Goal: Transaction & Acquisition: Purchase product/service

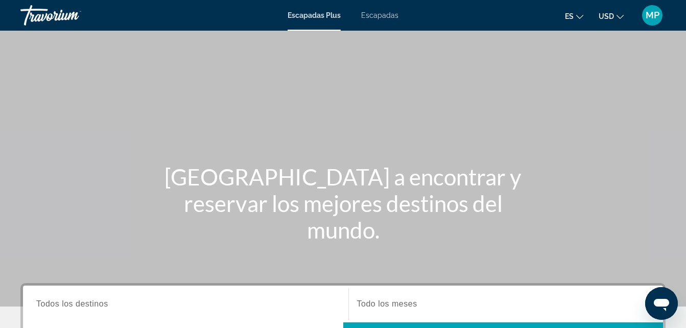
click at [378, 19] on span "Escapadas" at bounding box center [379, 15] width 37 height 8
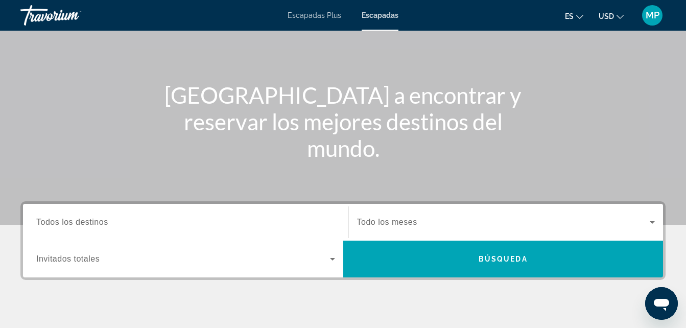
scroll to position [102, 0]
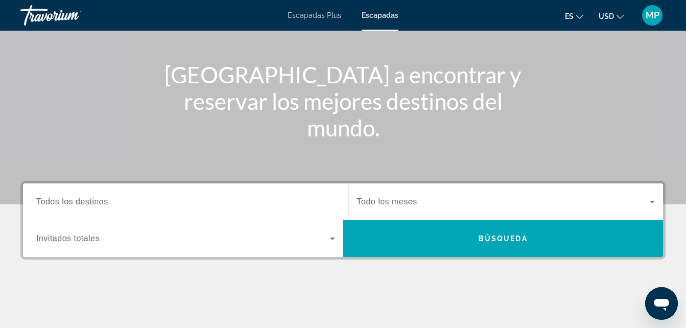
click at [133, 200] on input "Destination Todos los destinos" at bounding box center [185, 202] width 299 height 12
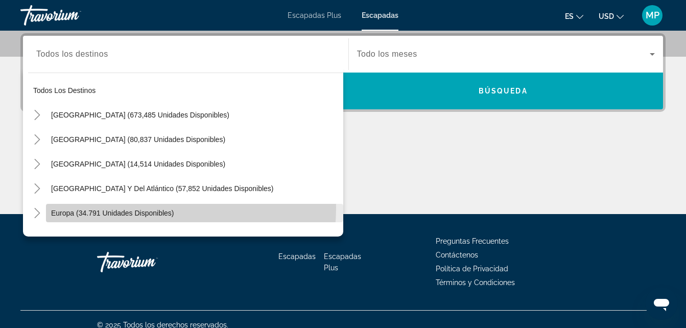
click at [129, 207] on span "Widget de búsqueda" at bounding box center [194, 213] width 297 height 25
type input "**********"
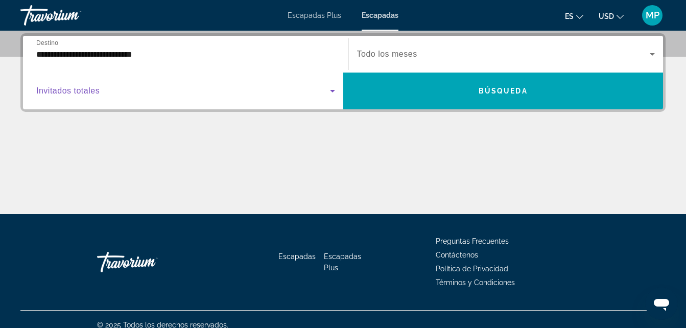
click at [110, 93] on span "Widget de búsqueda" at bounding box center [183, 91] width 294 height 12
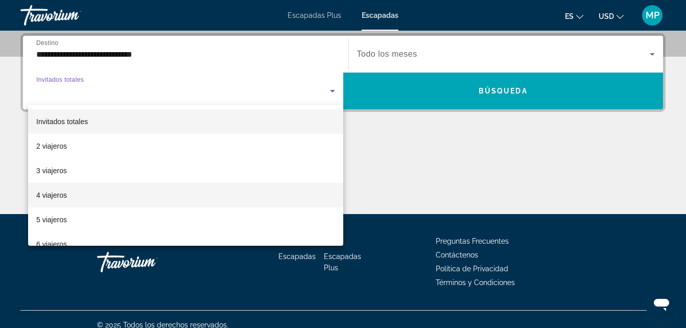
click at [68, 188] on mat-option "4 viajeros" at bounding box center [185, 195] width 315 height 25
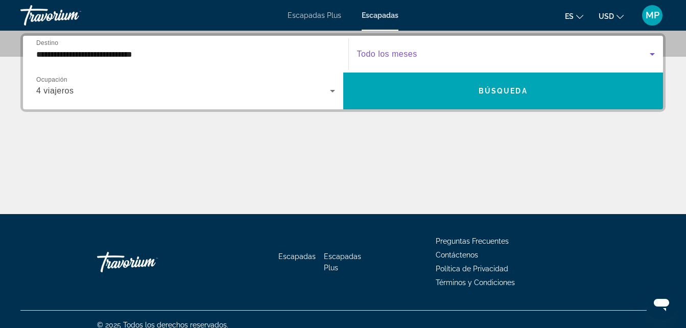
click at [437, 51] on span "Widget de búsqueda" at bounding box center [503, 54] width 293 height 12
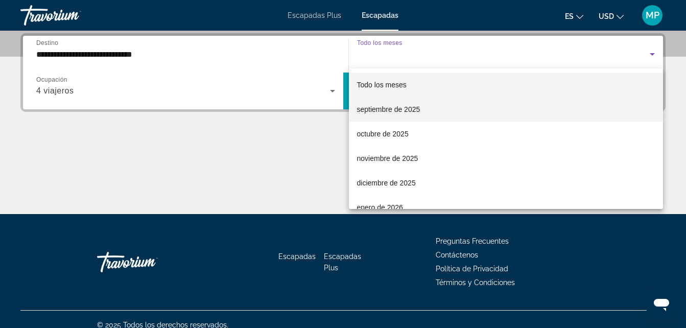
click at [406, 108] on font "septiembre de 2025" at bounding box center [388, 109] width 63 height 8
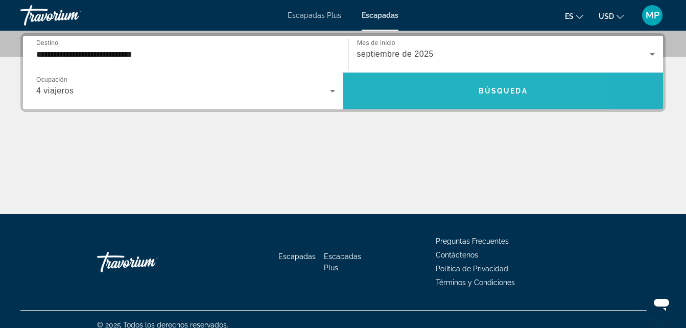
click at [442, 83] on span "Widget de búsqueda" at bounding box center [503, 91] width 320 height 25
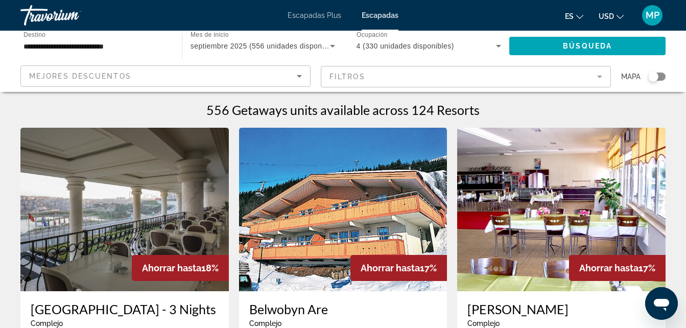
click at [299, 74] on icon "Ordenar por" at bounding box center [299, 76] width 12 height 12
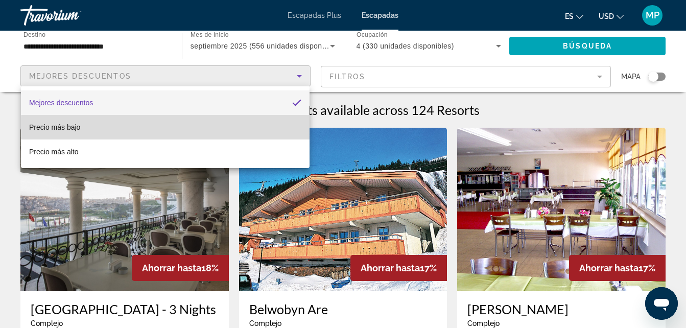
click at [186, 130] on mat-option "Precio más bajo" at bounding box center [165, 127] width 288 height 25
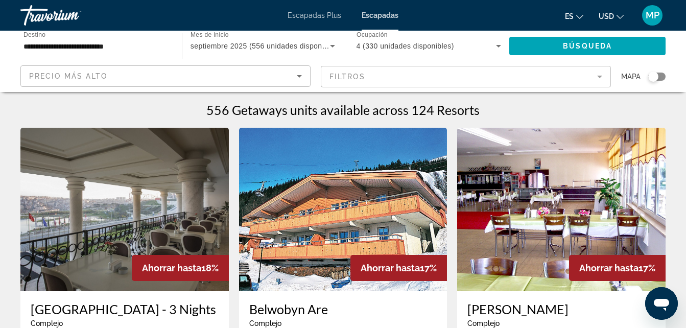
click at [320, 14] on span "Escapadas Plus" at bounding box center [314, 15] width 54 height 8
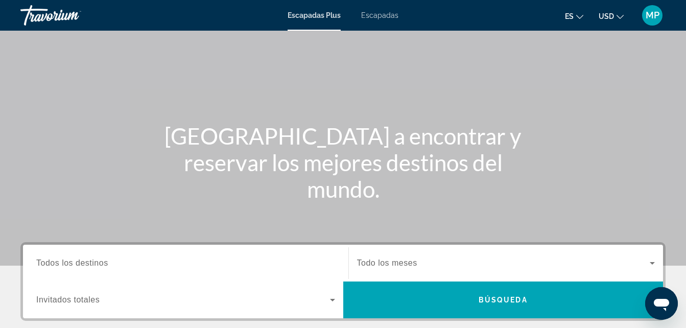
scroll to position [123, 0]
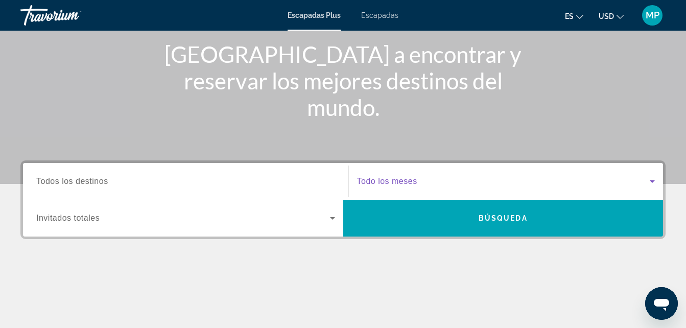
click at [421, 180] on span "Widget de búsqueda" at bounding box center [503, 181] width 293 height 12
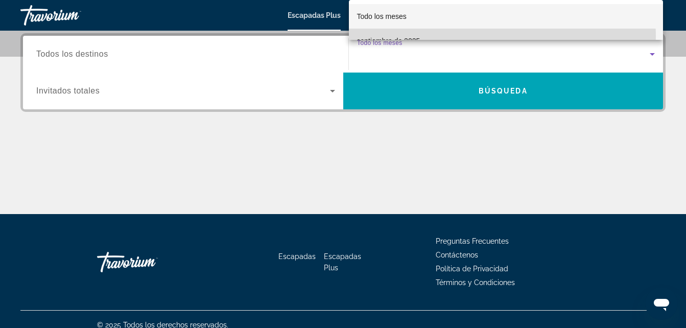
click at [409, 35] on span "septiembre de 2025" at bounding box center [388, 41] width 63 height 12
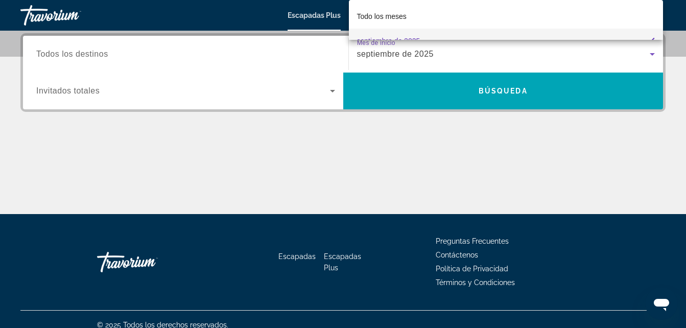
scroll to position [0, 0]
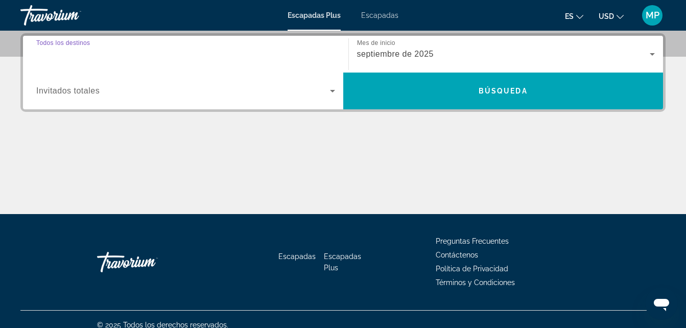
click at [157, 57] on input "Destination Todos los destinos" at bounding box center [185, 55] width 299 height 12
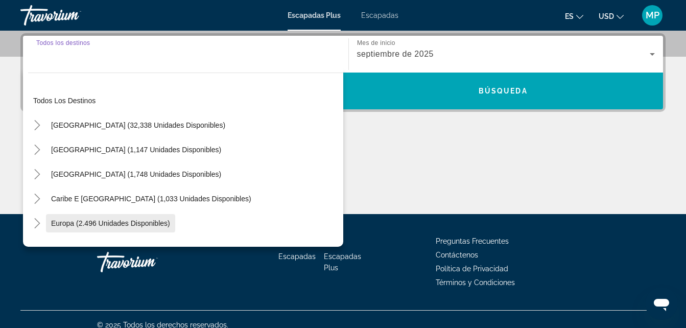
click at [136, 218] on span "Widget de búsqueda" at bounding box center [110, 223] width 129 height 25
type input "**********"
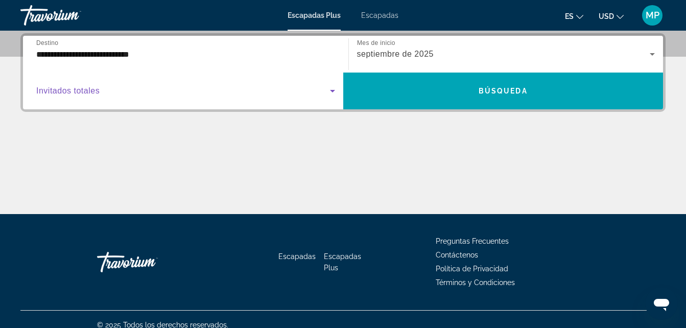
click at [195, 89] on span "Widget de búsqueda" at bounding box center [183, 91] width 294 height 12
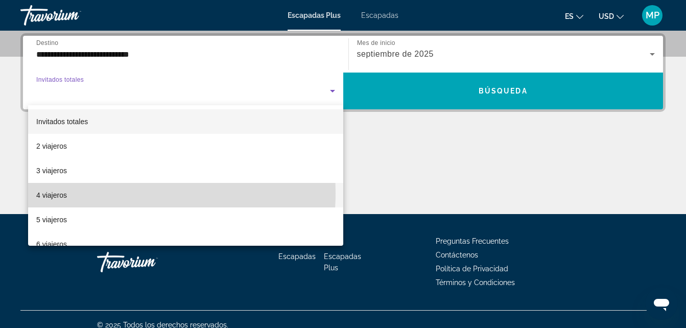
click at [85, 192] on mat-option "4 viajeros" at bounding box center [185, 195] width 315 height 25
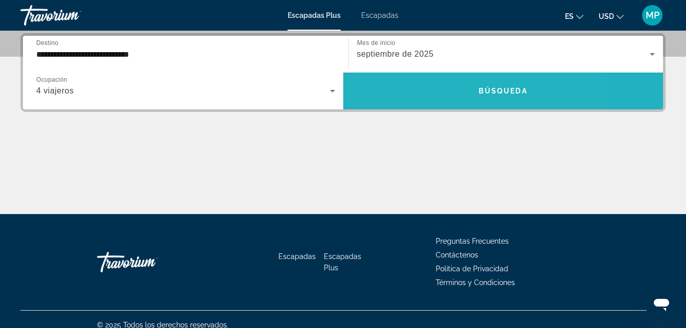
click at [440, 84] on span "Widget de búsqueda" at bounding box center [503, 91] width 320 height 25
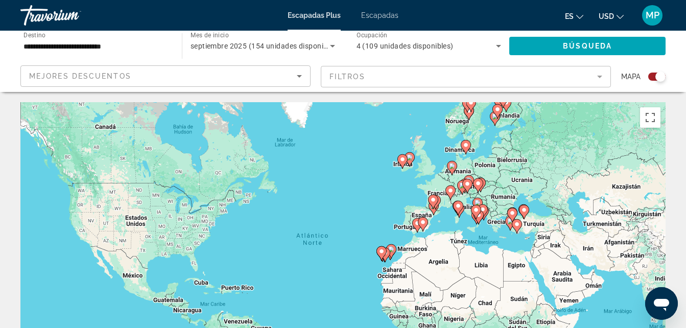
click at [650, 78] on div "Widget de búsqueda" at bounding box center [656, 77] width 17 height 8
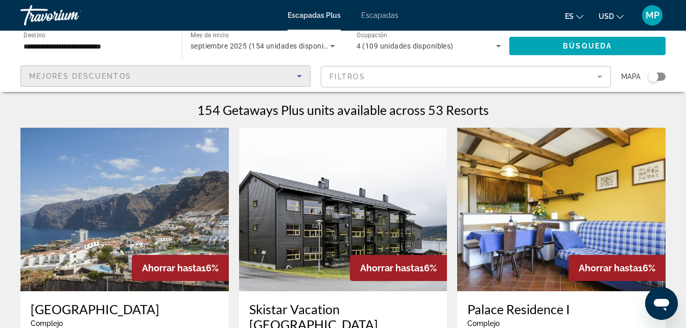
click at [296, 73] on icon "Ordenar por" at bounding box center [299, 76] width 12 height 12
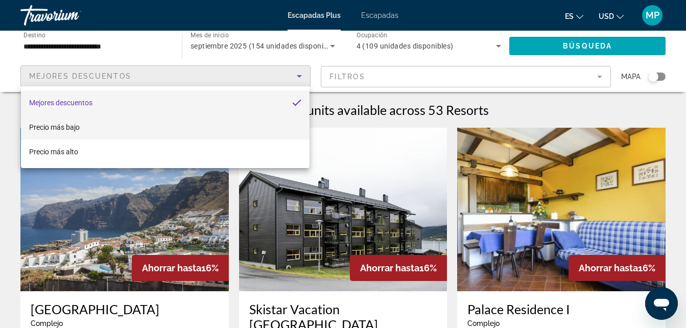
click at [127, 131] on mat-option "Precio más bajo" at bounding box center [165, 127] width 288 height 25
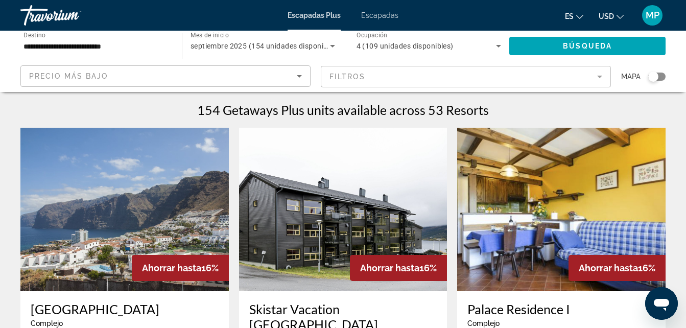
click at [468, 81] on mat-form-field "Filtros" at bounding box center [466, 76] width 290 height 21
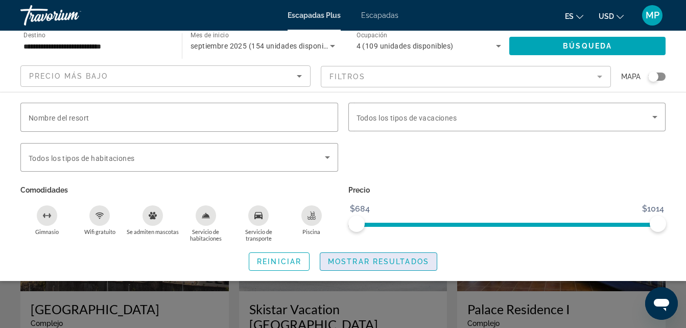
click at [355, 268] on span "Widget de búsqueda" at bounding box center [378, 261] width 116 height 25
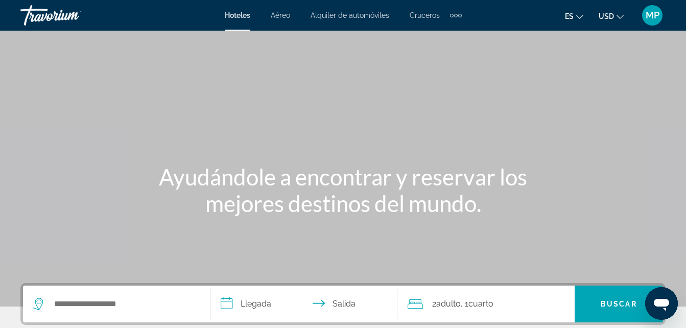
click at [618, 17] on icon "Change currency" at bounding box center [619, 17] width 7 height 4
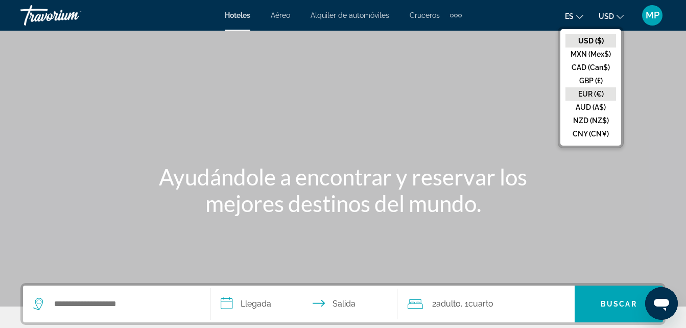
click at [598, 94] on button "EUR (€)" at bounding box center [590, 93] width 51 height 13
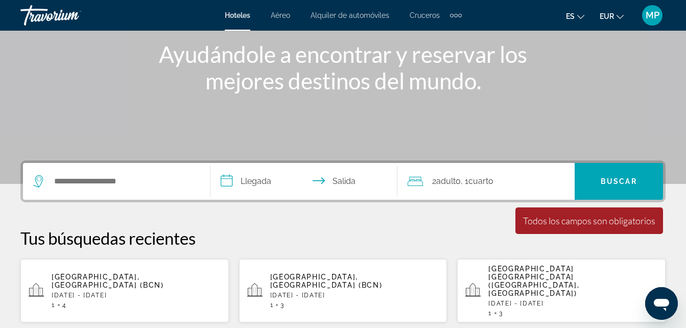
scroll to position [143, 0]
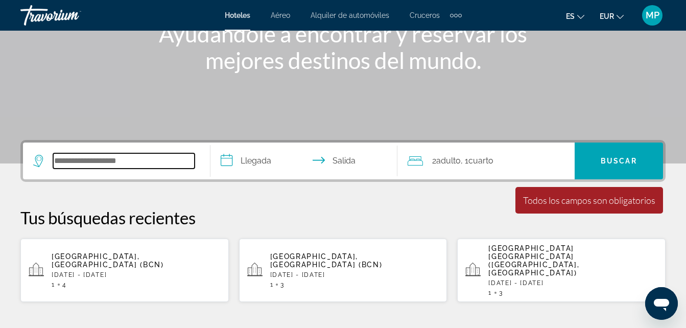
click at [109, 159] on input "Search widget" at bounding box center [123, 160] width 141 height 15
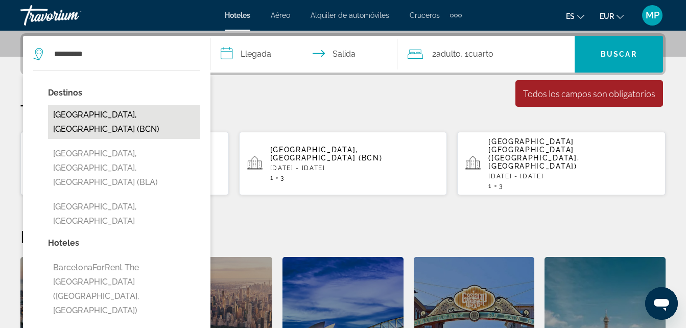
click at [123, 119] on button "Barcelona, Spain (BCN)" at bounding box center [124, 122] width 152 height 34
type input "**********"
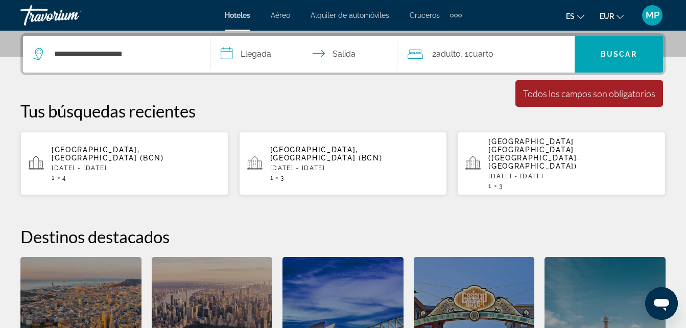
click at [230, 58] on input "**********" at bounding box center [305, 56] width 191 height 40
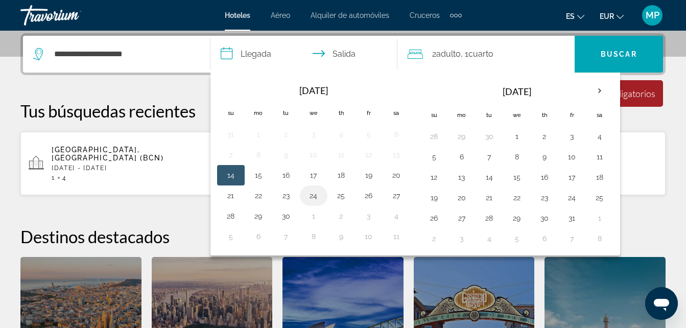
click at [313, 195] on button "24" at bounding box center [313, 195] width 16 height 14
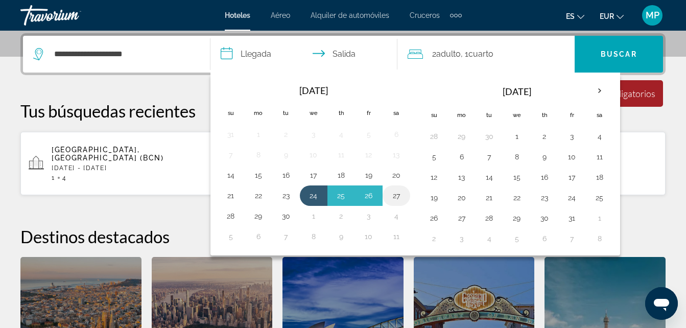
click at [400, 196] on button "27" at bounding box center [396, 195] width 16 height 14
type input "**********"
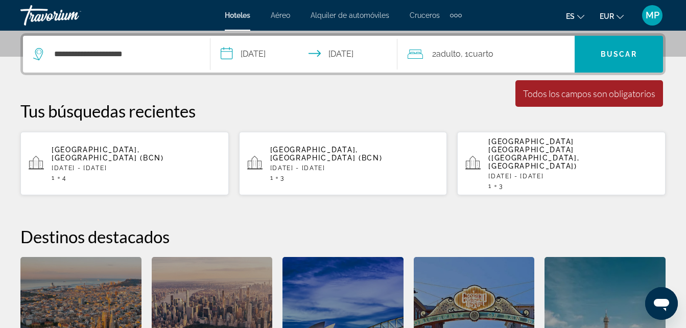
click at [440, 53] on span "Adulto" at bounding box center [448, 54] width 25 height 10
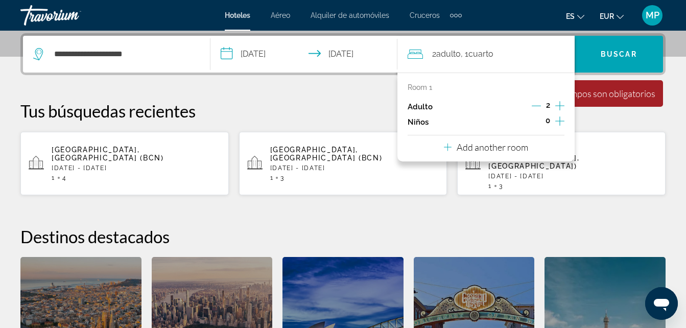
click at [560, 107] on icon "Increment adults" at bounding box center [559, 105] width 9 height 9
click at [607, 65] on span "Search widget" at bounding box center [618, 54] width 88 height 25
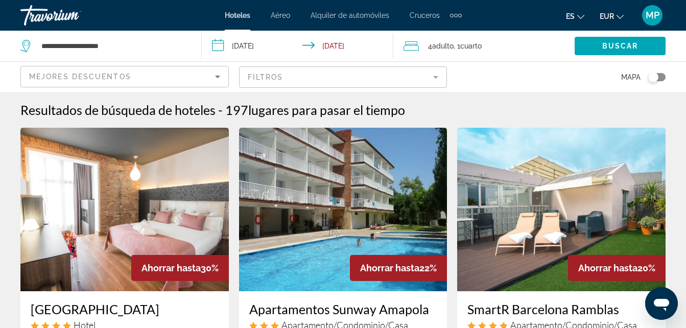
click at [216, 78] on icon "Sort by" at bounding box center [217, 76] width 12 height 12
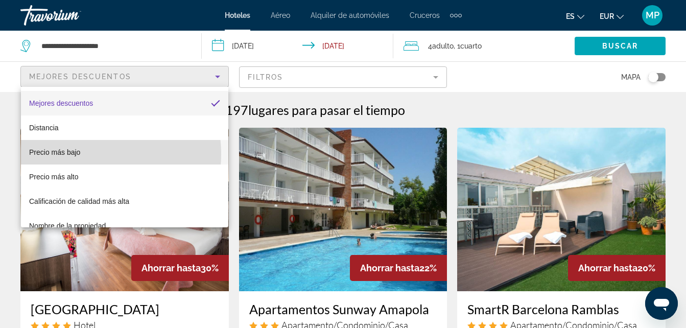
click at [84, 154] on mat-option "Precio más bajo" at bounding box center [124, 152] width 207 height 25
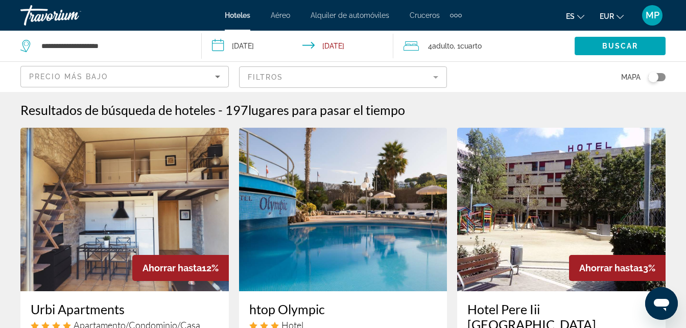
click at [435, 78] on mat-form-field "Filtros" at bounding box center [343, 76] width 208 height 21
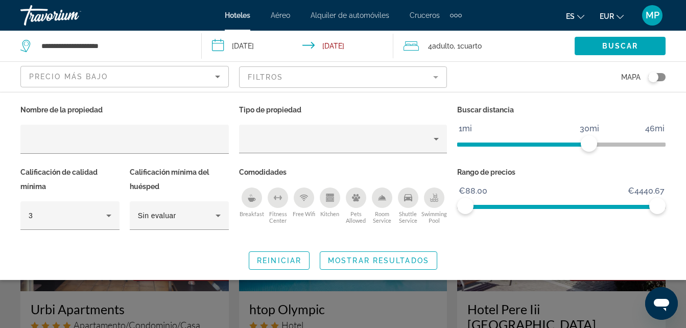
click at [501, 45] on div "4 Adulto Adulto , 1 Cuarto habitaciones" at bounding box center [488, 46] width 171 height 14
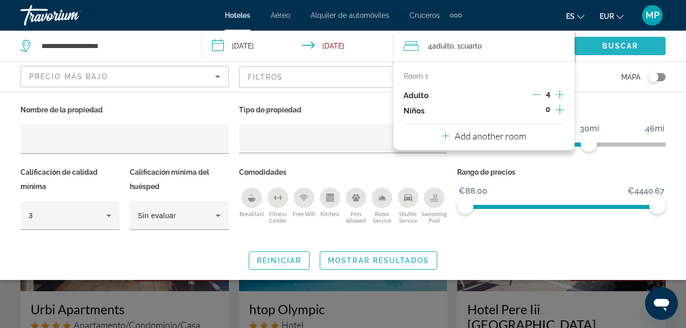
click at [594, 47] on span "Search widget" at bounding box center [619, 46] width 91 height 25
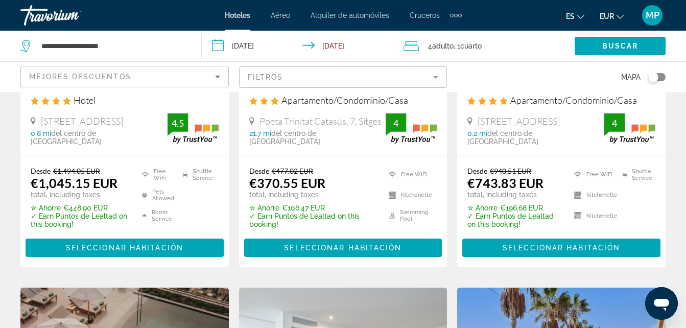
scroll to position [204, 0]
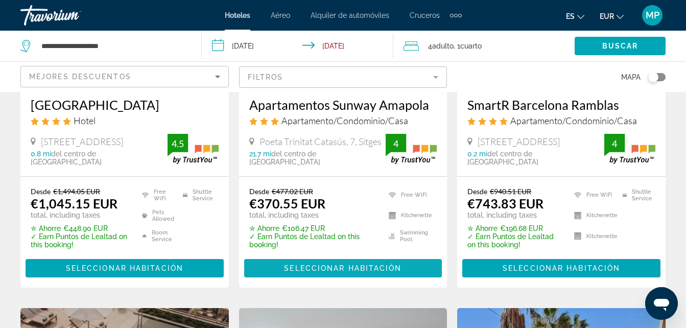
click at [343, 267] on span "Seleccionar habitación" at bounding box center [342, 268] width 117 height 8
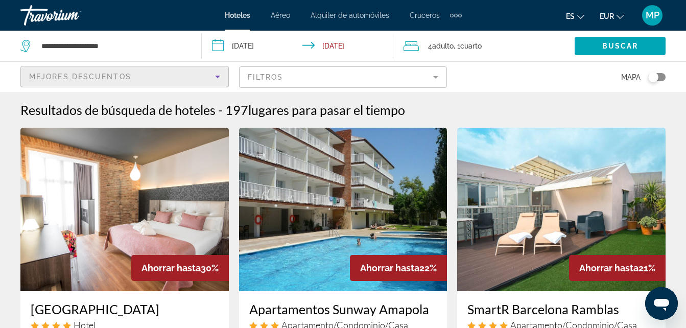
click at [217, 77] on icon "Sort by" at bounding box center [217, 77] width 5 height 3
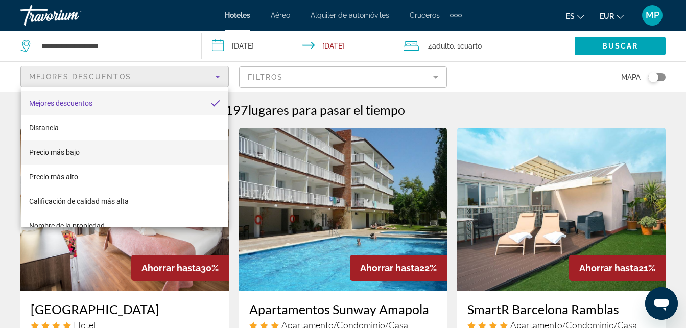
click at [131, 146] on mat-option "Precio más bajo" at bounding box center [124, 152] width 207 height 25
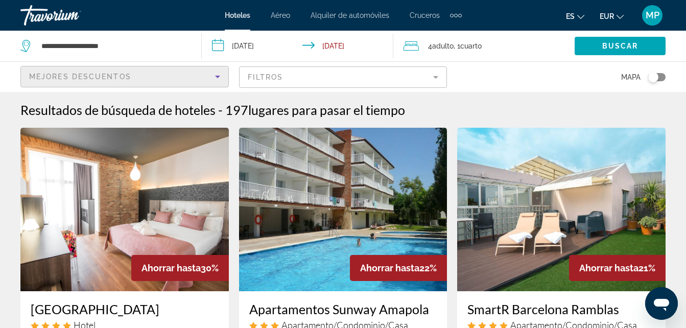
scroll to position [286, 0]
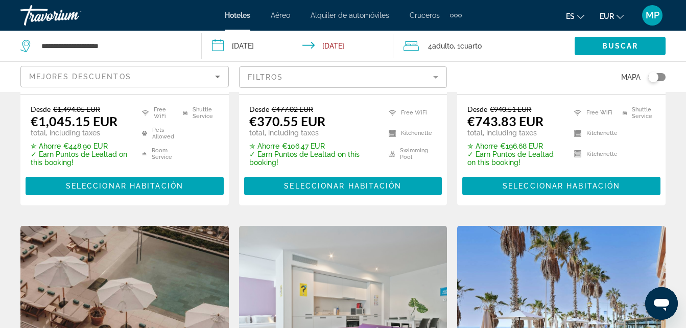
click at [669, 106] on app-hotels-search-item "Ahorrar hasta 21% SmartR Barcelona Ramblas Apartamento/Condominio/Casa Las Ramb…" at bounding box center [561, 23] width 219 height 364
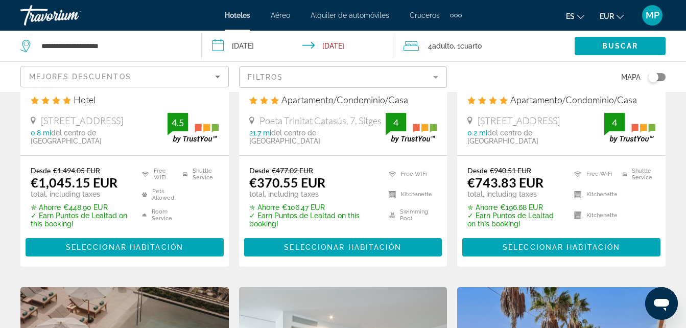
scroll to position [205, 0]
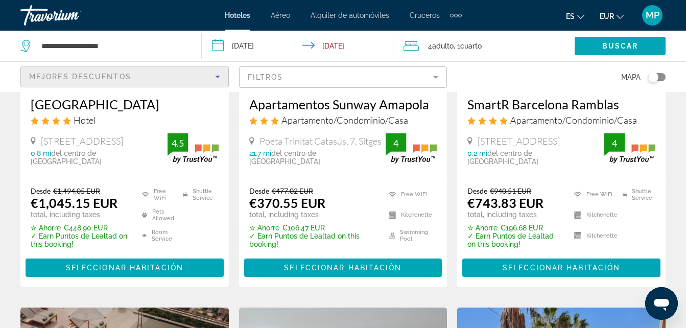
click at [219, 77] on icon "Sort by" at bounding box center [217, 76] width 12 height 12
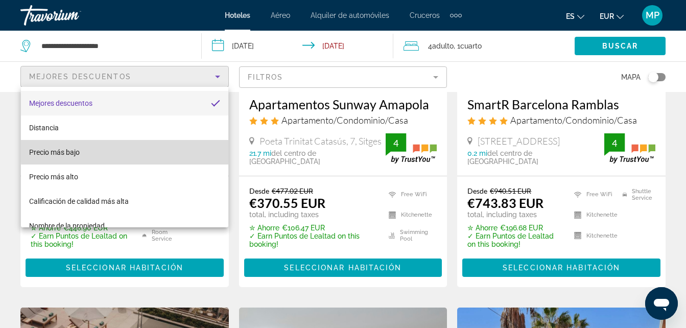
click at [162, 150] on mat-option "Precio más bajo" at bounding box center [124, 152] width 207 height 25
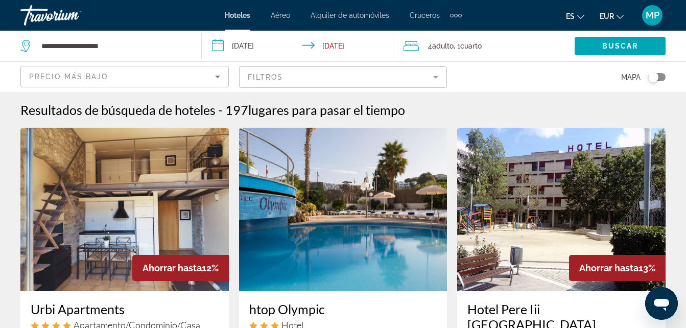
click at [574, 283] on img "Main content" at bounding box center [561, 209] width 208 height 163
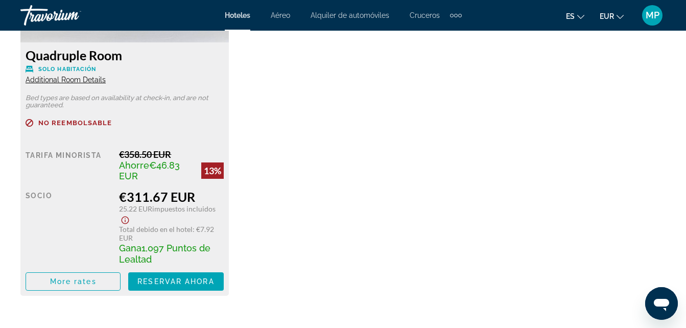
scroll to position [1634, 0]
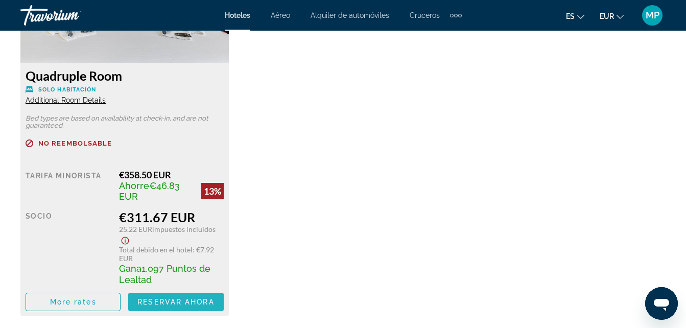
click at [182, 296] on span "Main content" at bounding box center [175, 301] width 95 height 25
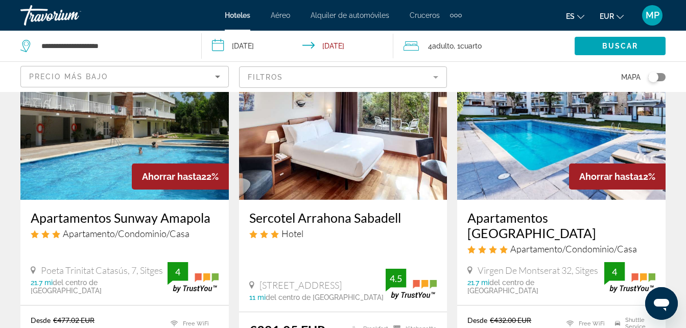
scroll to position [899, 0]
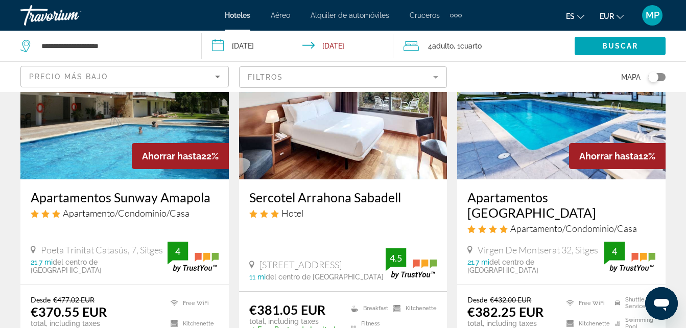
click at [87, 295] on del "€477.02 EUR" at bounding box center [73, 299] width 41 height 9
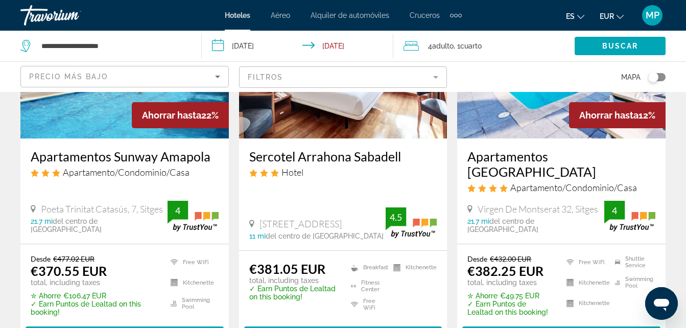
scroll to position [960, 0]
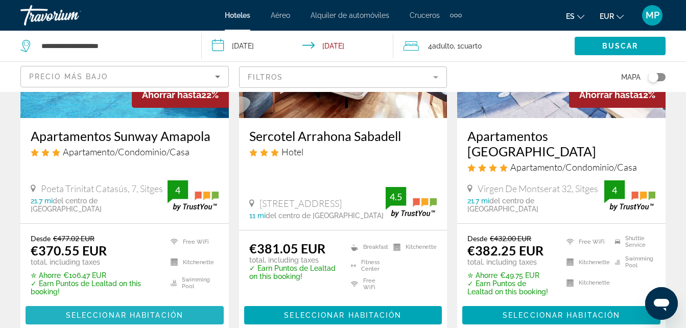
click at [134, 311] on span "Seleccionar habitación" at bounding box center [124, 315] width 117 height 8
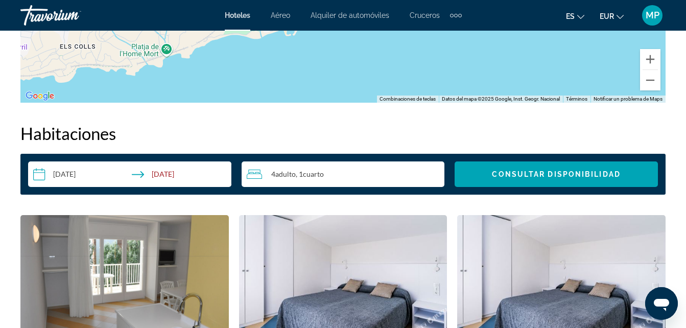
scroll to position [1430, 0]
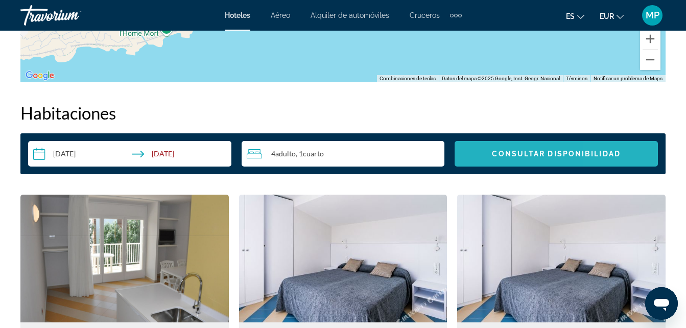
click at [620, 144] on span "Search widget" at bounding box center [555, 153] width 203 height 25
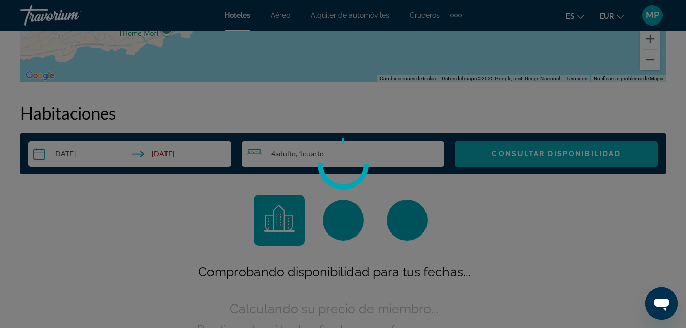
scroll to position [1471, 0]
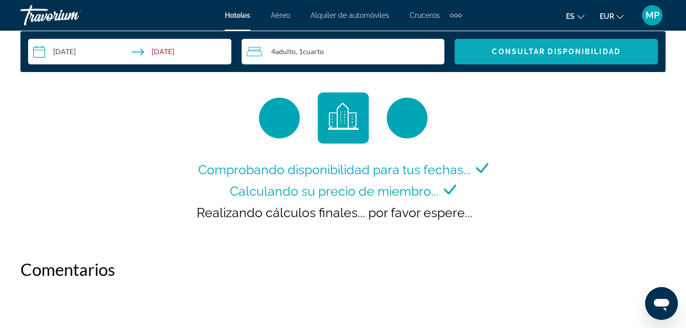
scroll to position [1552, 0]
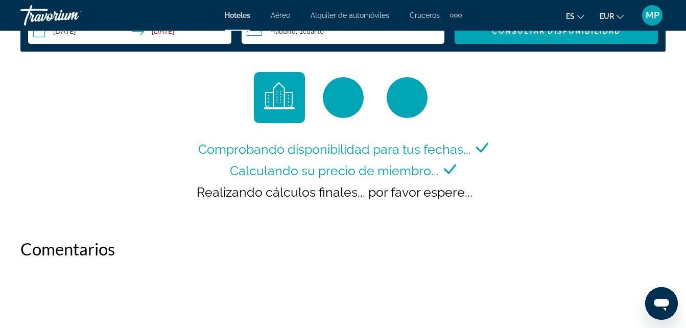
click at [617, 139] on div "Comprobando disponibilidad para tus fechas... Calculando su precio de miembro..…" at bounding box center [342, 145] width 645 height 146
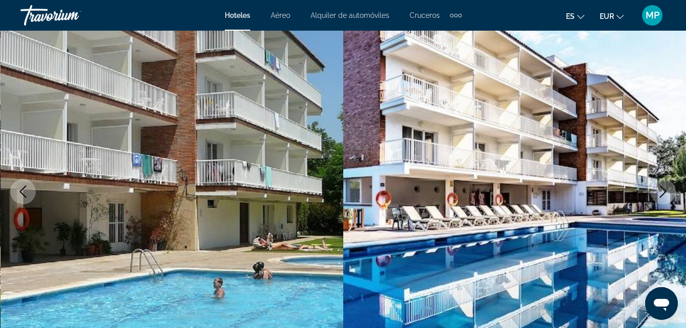
scroll to position [0, 0]
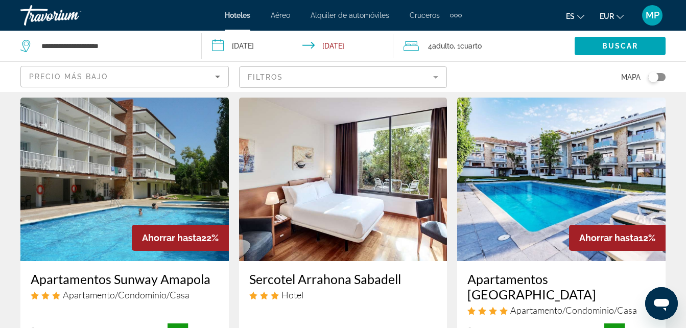
scroll to position [837, 0]
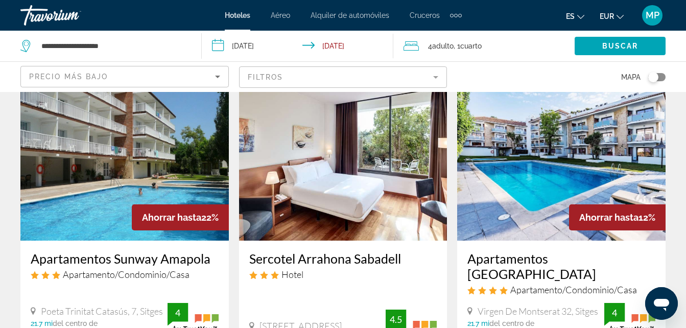
click at [354, 251] on h3 "Sercotel Arrahona Sabadell" at bounding box center [343, 258] width 188 height 15
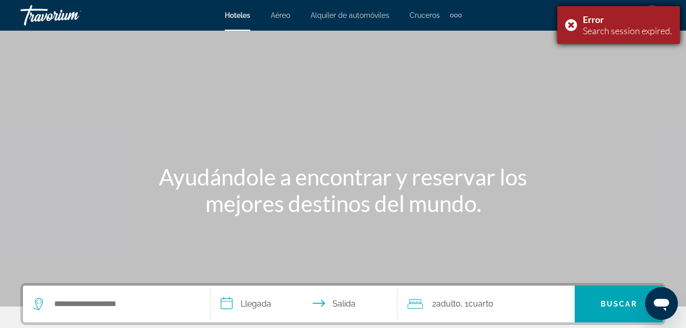
click at [569, 22] on div "Error Search session expired." at bounding box center [618, 25] width 123 height 38
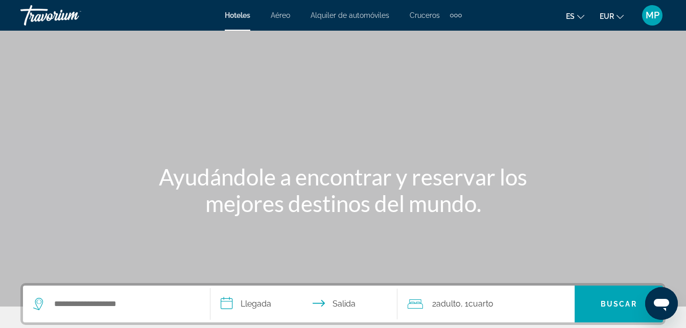
click at [150, 293] on div "Search widget" at bounding box center [116, 303] width 166 height 37
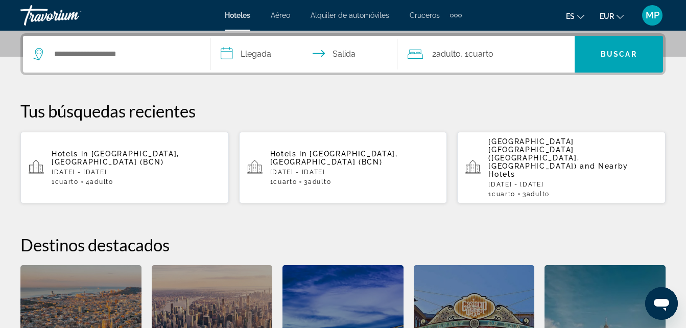
scroll to position [270, 0]
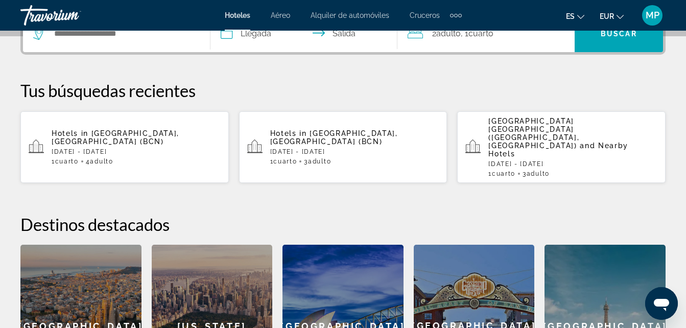
click at [103, 317] on div "Barcelona" at bounding box center [80, 326] width 121 height 162
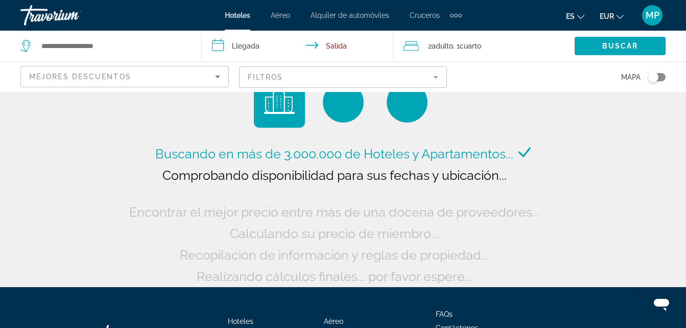
click at [220, 48] on input "**********" at bounding box center [300, 48] width 196 height 34
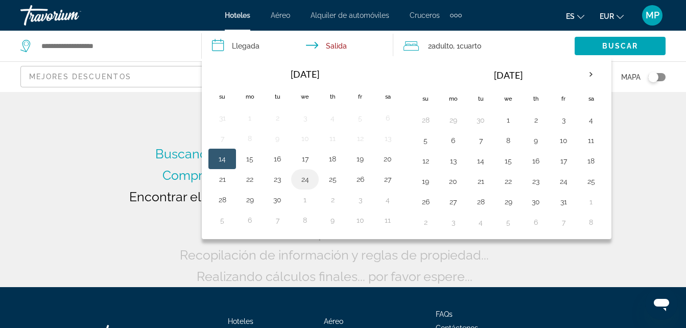
click at [305, 178] on button "24" at bounding box center [305, 179] width 16 height 14
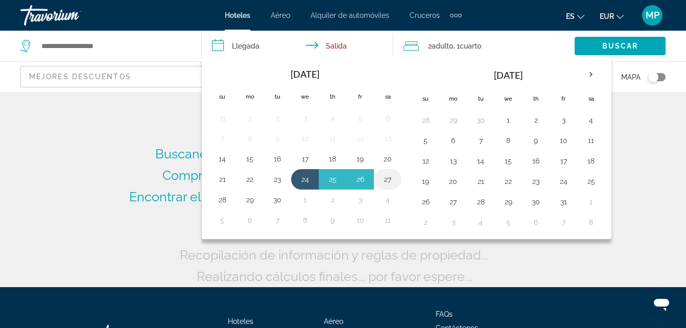
click at [384, 179] on button "27" at bounding box center [387, 179] width 16 height 14
type input "**********"
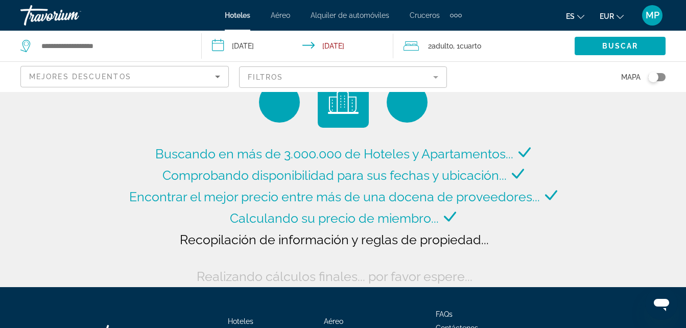
click at [431, 46] on span "2 Adulto Adulto" at bounding box center [440, 46] width 25 height 14
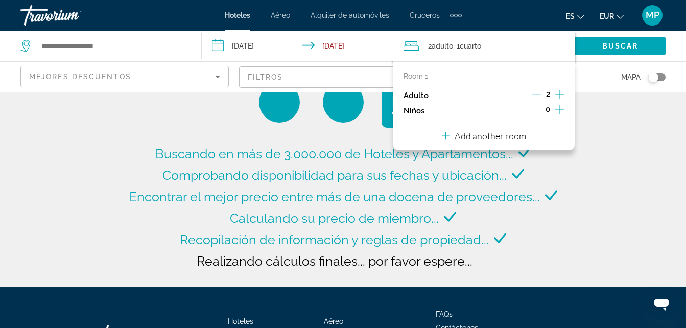
click at [560, 91] on icon "Increment adults" at bounding box center [559, 94] width 9 height 12
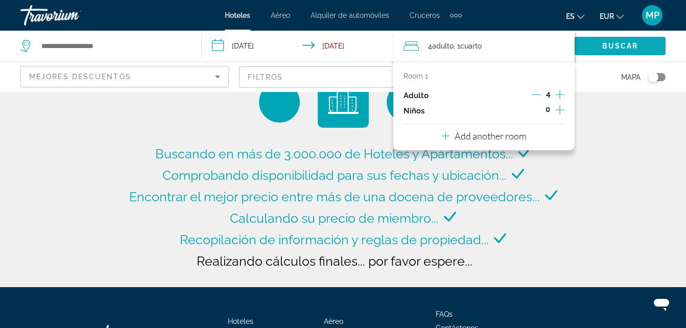
click at [617, 41] on span "Search widget" at bounding box center [619, 46] width 91 height 25
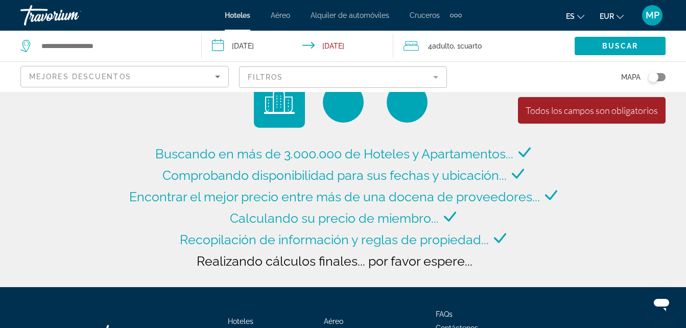
type input "**********"
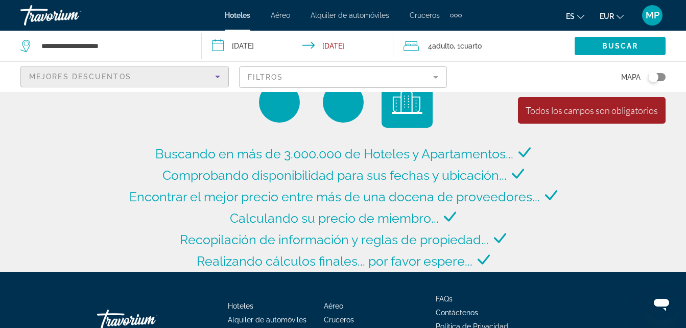
click at [215, 74] on icon "Sort by" at bounding box center [217, 76] width 12 height 12
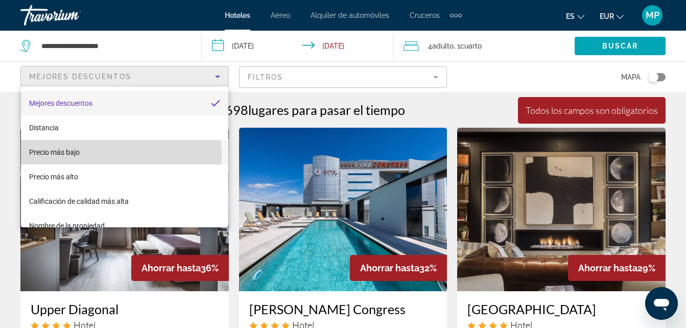
click at [99, 155] on mat-option "Precio más bajo" at bounding box center [124, 152] width 207 height 25
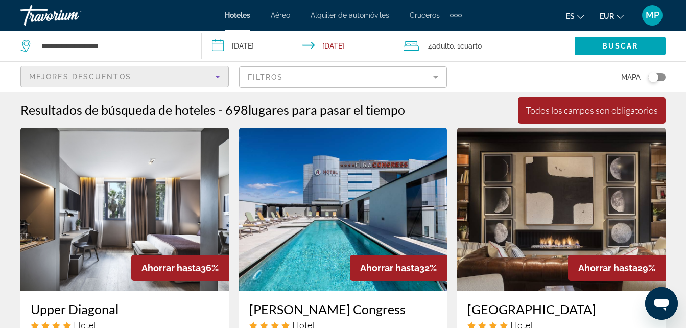
click at [218, 75] on icon "Sort by" at bounding box center [217, 76] width 12 height 12
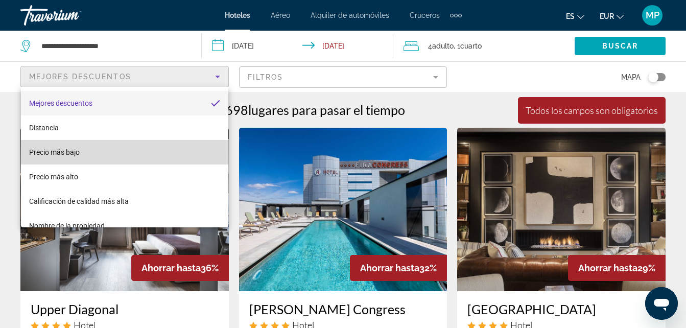
click at [138, 142] on mat-option "Precio más bajo" at bounding box center [124, 152] width 207 height 25
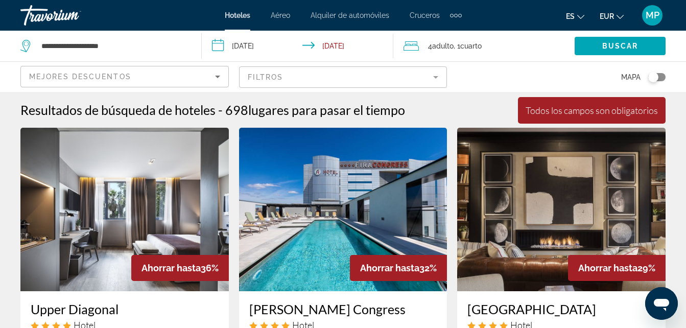
click at [229, 88] on div "Mejores descuentos Filtros Mapa" at bounding box center [342, 77] width 645 height 30
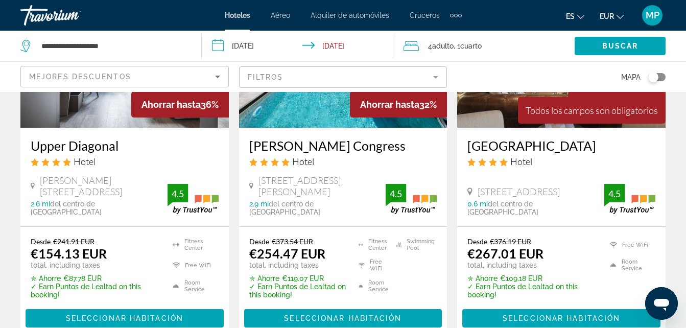
scroll to position [184, 0]
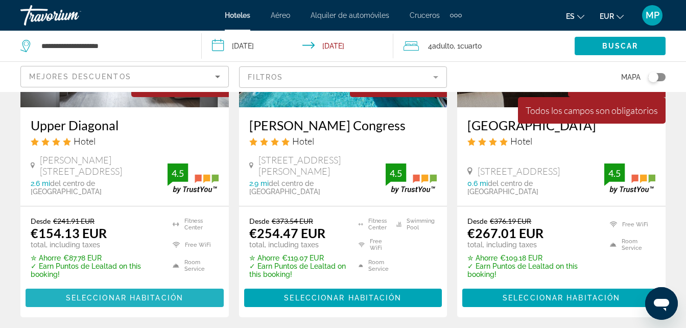
click at [115, 294] on span "Seleccionar habitación" at bounding box center [124, 298] width 117 height 8
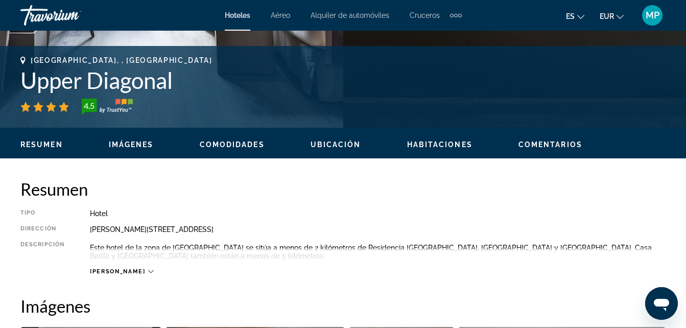
scroll to position [470, 0]
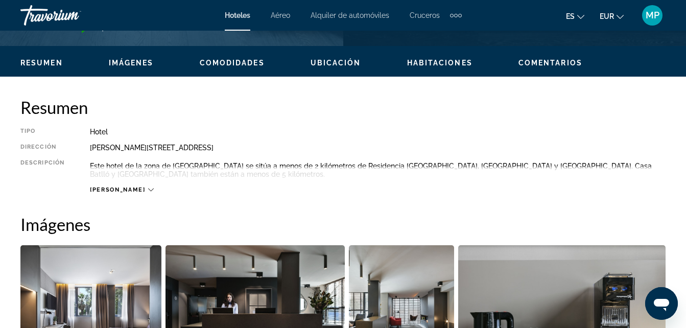
click at [148, 190] on icon "Main content" at bounding box center [151, 189] width 6 height 3
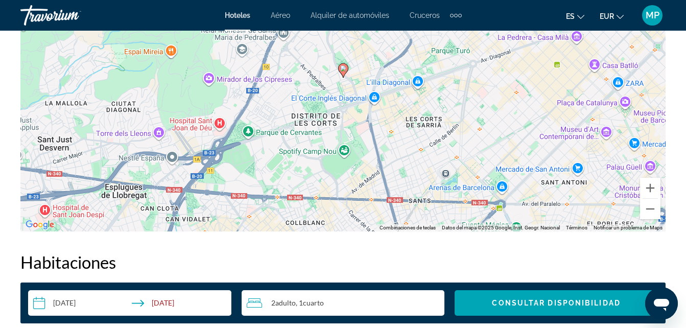
scroll to position [1266, 0]
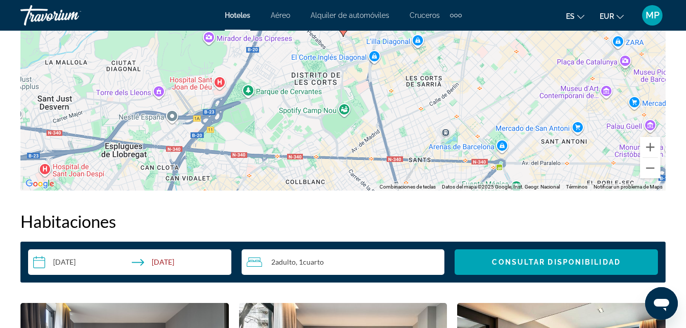
click at [44, 262] on input "**********" at bounding box center [131, 263] width 207 height 29
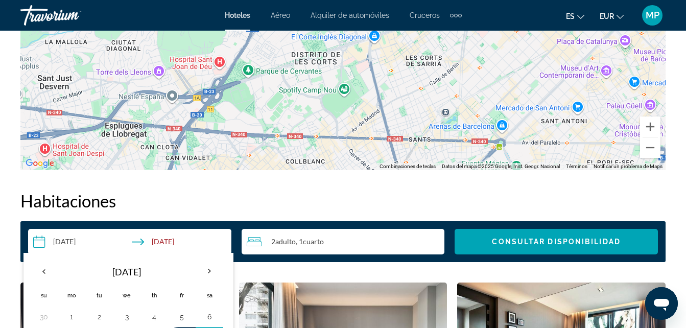
scroll to position [1368, 0]
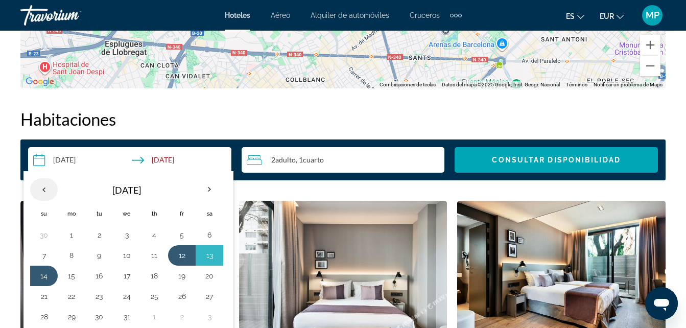
click at [43, 189] on th "Previous month" at bounding box center [44, 189] width 28 height 22
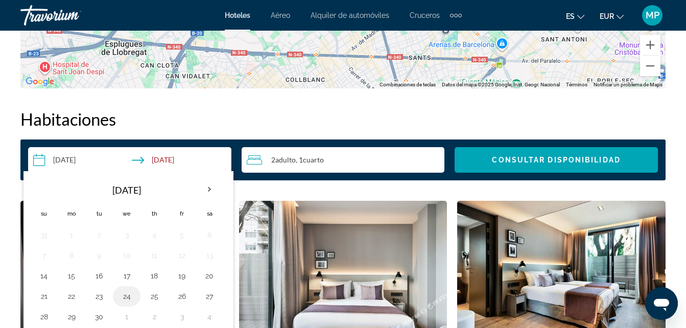
click at [129, 299] on button "24" at bounding box center [126, 296] width 16 height 14
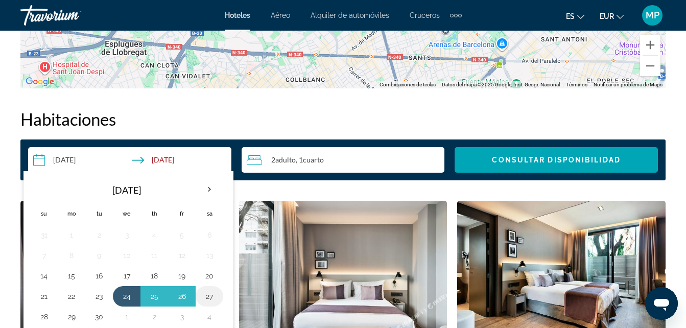
click at [209, 298] on button "27" at bounding box center [209, 296] width 16 height 14
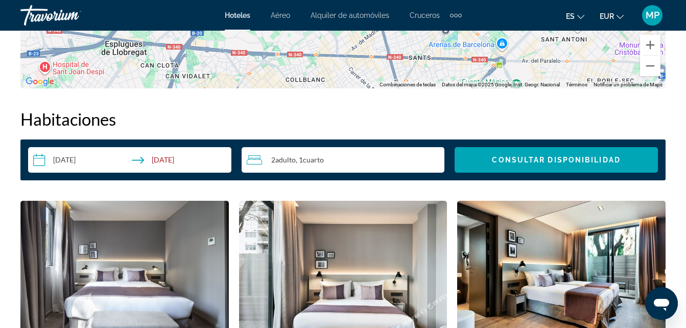
type input "**********"
click at [284, 159] on span "Adulto" at bounding box center [285, 159] width 20 height 9
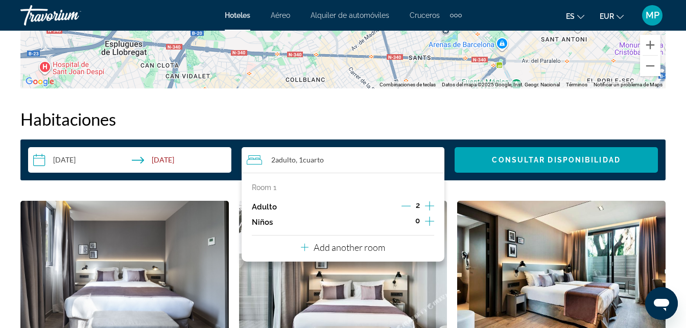
click at [429, 205] on icon "Increment adults" at bounding box center [429, 206] width 9 height 12
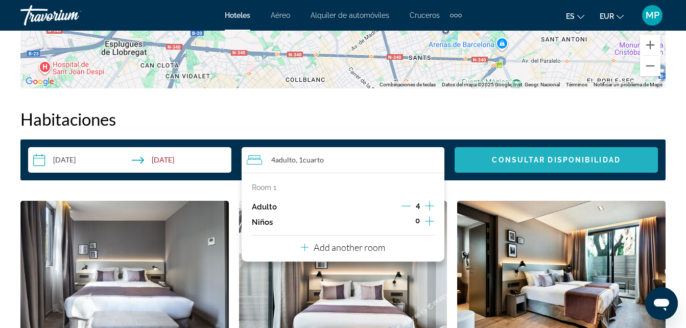
click at [517, 152] on span "Search widget" at bounding box center [555, 160] width 203 height 25
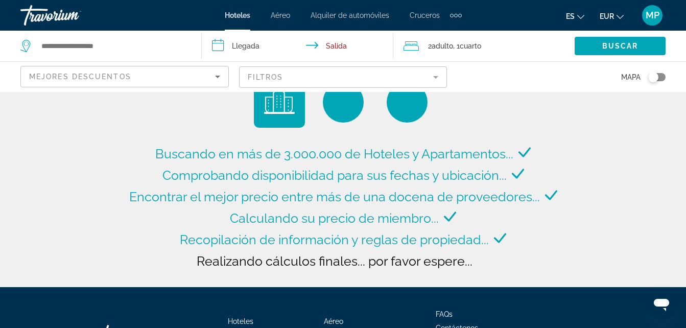
type input "**********"
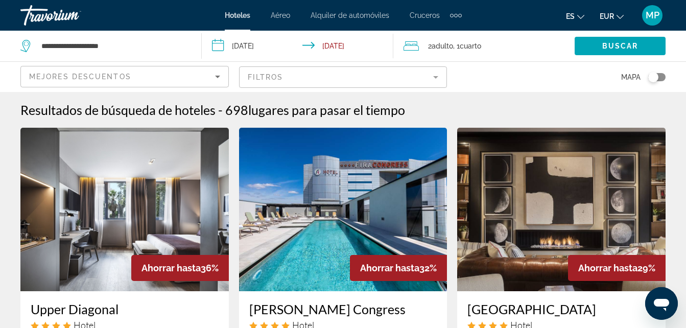
click at [437, 46] on span "Adulto" at bounding box center [441, 46] width 21 height 8
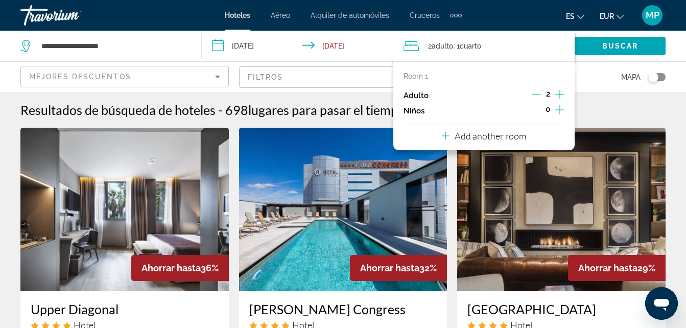
click at [555, 94] on icon "Increment adults" at bounding box center [559, 94] width 9 height 12
click at [605, 44] on span "Buscar" at bounding box center [620, 46] width 36 height 8
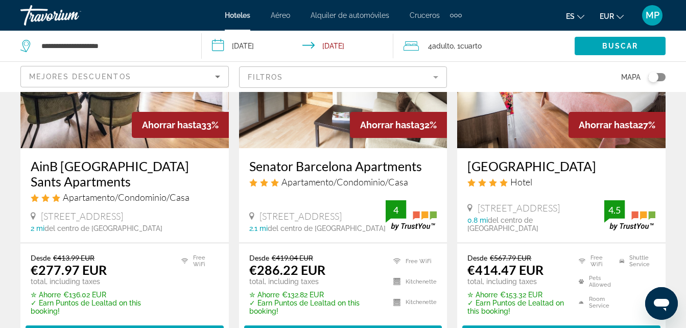
scroll to position [163, 0]
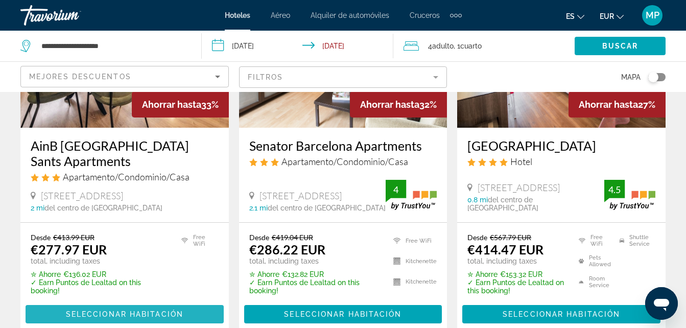
click at [171, 310] on span "Seleccionar habitación" at bounding box center [124, 314] width 117 height 8
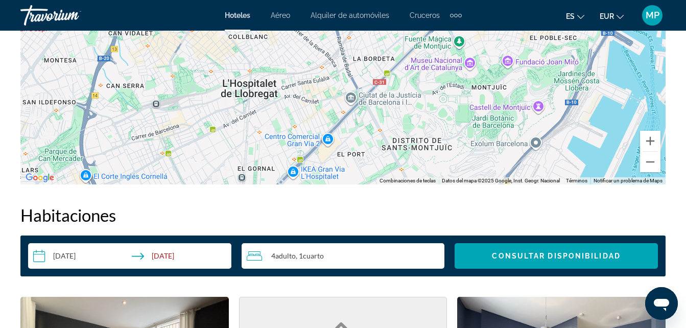
scroll to position [1430, 0]
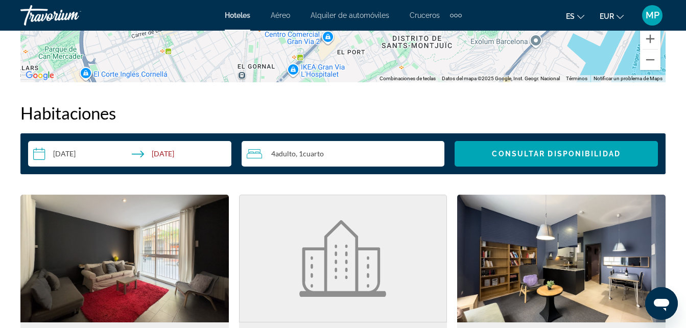
click at [64, 150] on input "**********" at bounding box center [131, 155] width 207 height 29
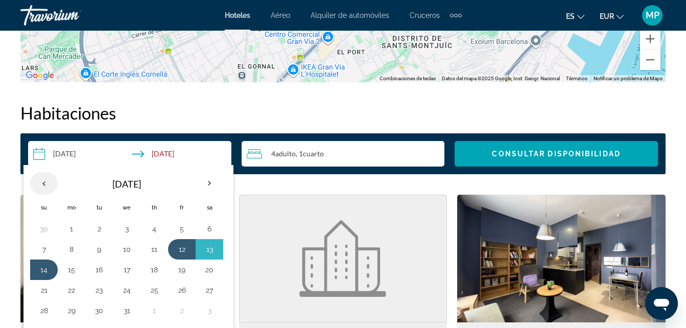
click at [43, 185] on th "Previous month" at bounding box center [44, 183] width 28 height 22
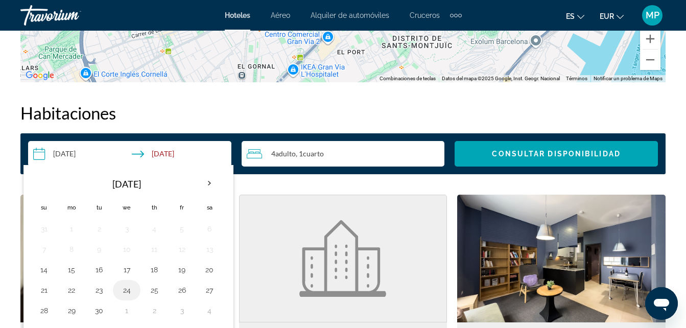
click at [127, 287] on button "24" at bounding box center [126, 290] width 16 height 14
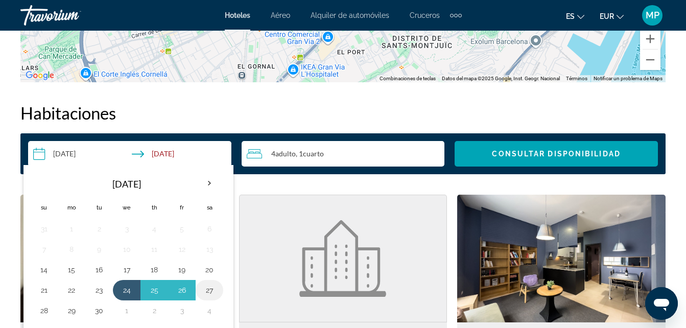
click at [207, 289] on button "27" at bounding box center [209, 290] width 16 height 14
type input "**********"
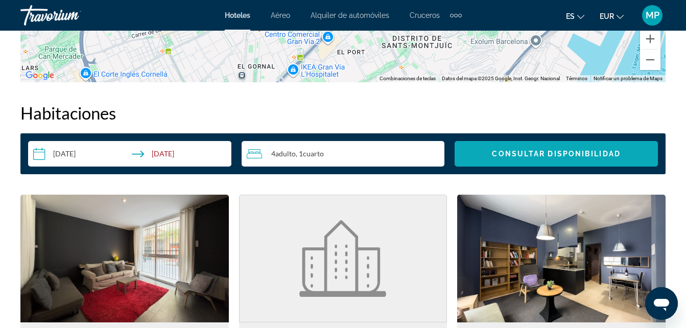
click at [587, 160] on span "Search widget" at bounding box center [555, 153] width 203 height 25
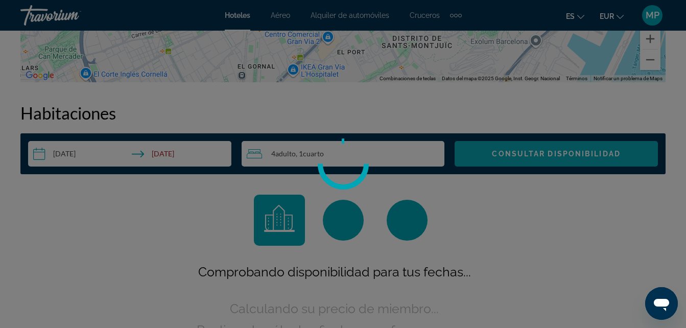
scroll to position [1471, 0]
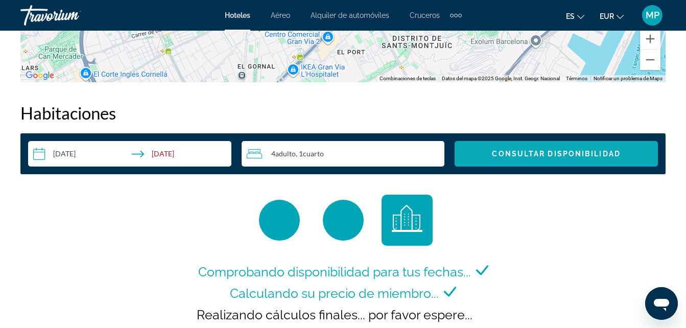
scroll to position [1532, 0]
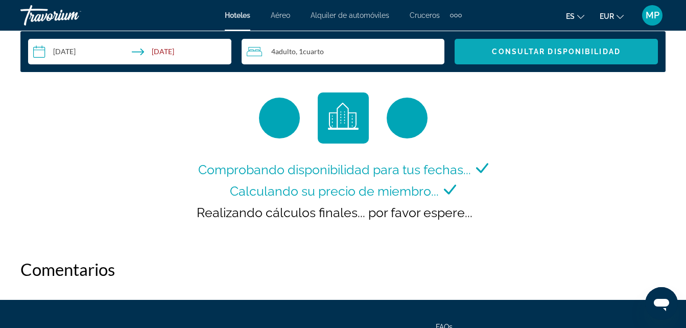
click at [572, 59] on span "Search widget" at bounding box center [555, 51] width 203 height 25
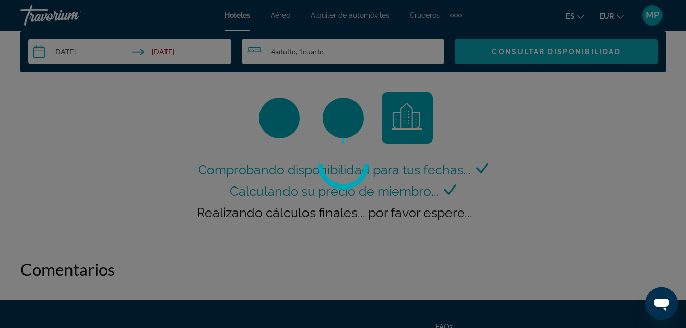
scroll to position [1471, 0]
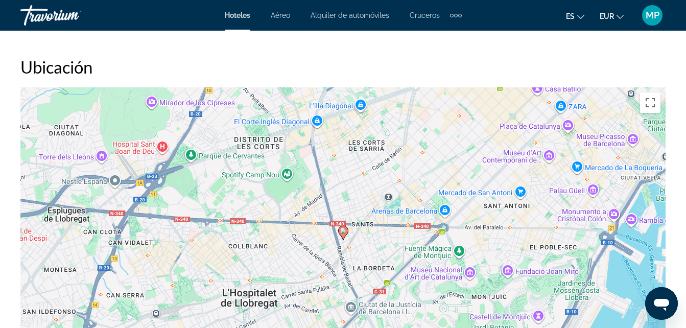
scroll to position [1098, 0]
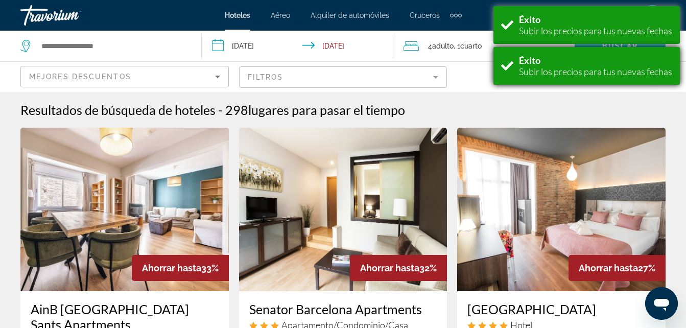
click at [539, 73] on div "Subir los precios para tus nuevas fechas" at bounding box center [595, 71] width 153 height 11
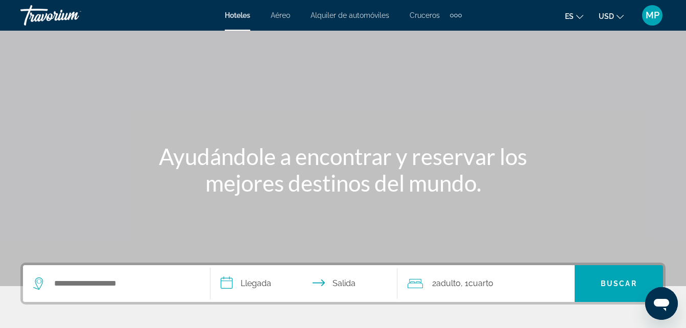
scroll to position [102, 0]
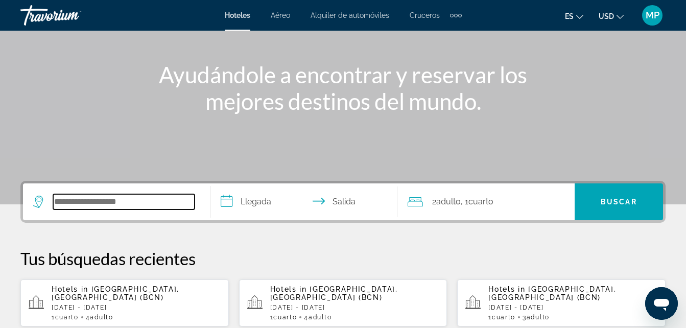
click at [114, 199] on input "Search widget" at bounding box center [123, 201] width 141 height 15
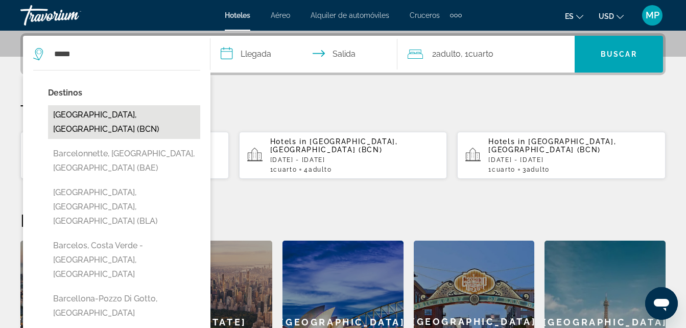
click at [125, 111] on button "[GEOGRAPHIC_DATA], [GEOGRAPHIC_DATA] (BCN)" at bounding box center [124, 122] width 152 height 34
type input "**********"
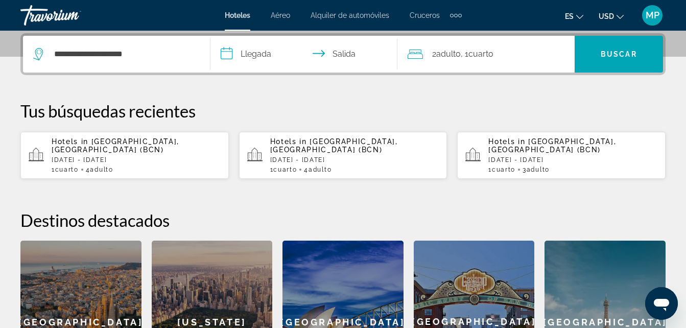
click at [226, 55] on input "**********" at bounding box center [305, 56] width 191 height 40
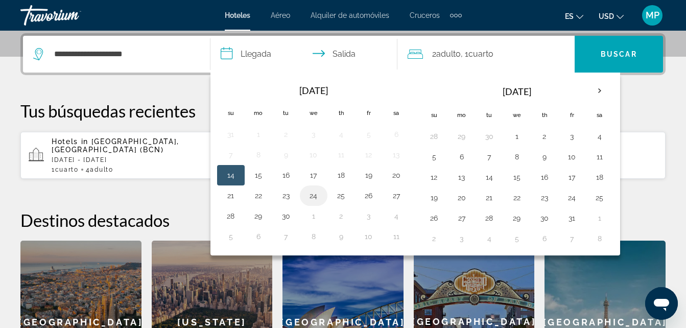
click at [317, 196] on button "24" at bounding box center [313, 195] width 16 height 14
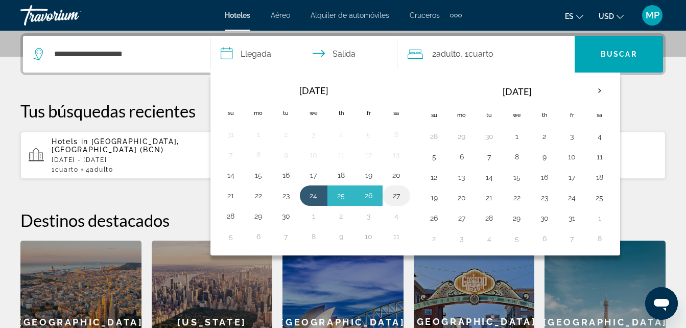
click at [394, 198] on button "27" at bounding box center [396, 195] width 16 height 14
type input "**********"
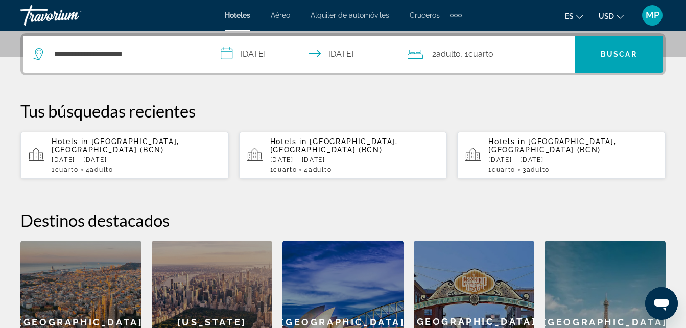
click at [453, 53] on span "Adulto" at bounding box center [448, 54] width 25 height 10
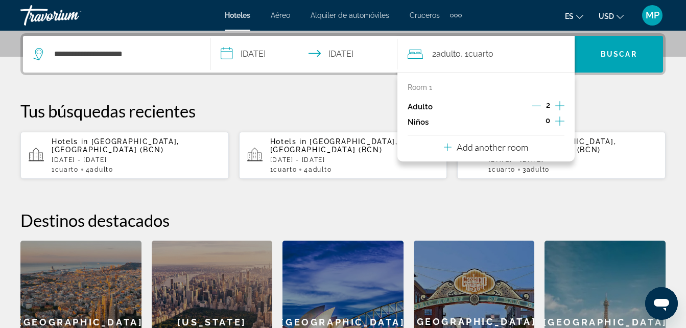
click at [562, 103] on icon "Increment adults" at bounding box center [559, 106] width 9 height 12
click at [614, 59] on span "Search widget" at bounding box center [618, 54] width 88 height 25
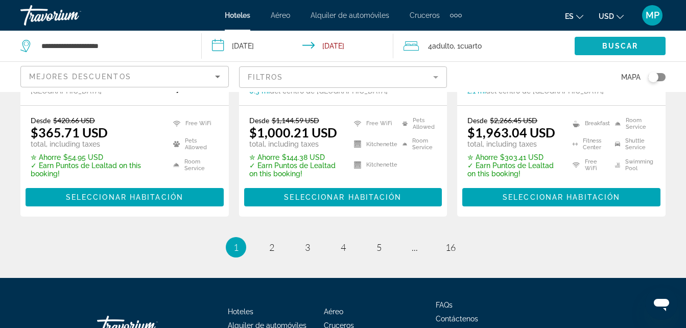
scroll to position [1541, 0]
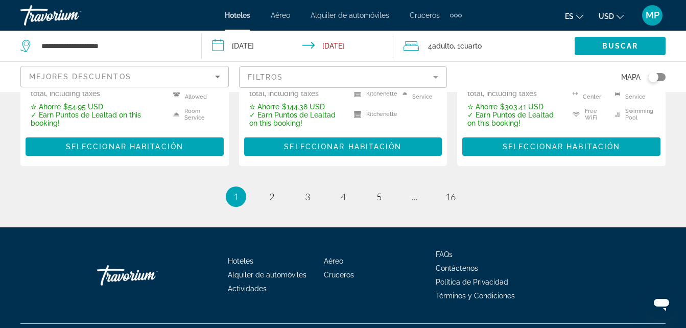
click at [215, 75] on icon "Sort by" at bounding box center [217, 76] width 12 height 12
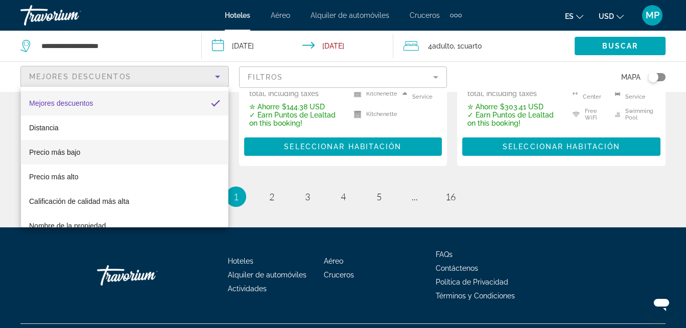
click at [69, 149] on span "Precio más bajo" at bounding box center [54, 152] width 51 height 8
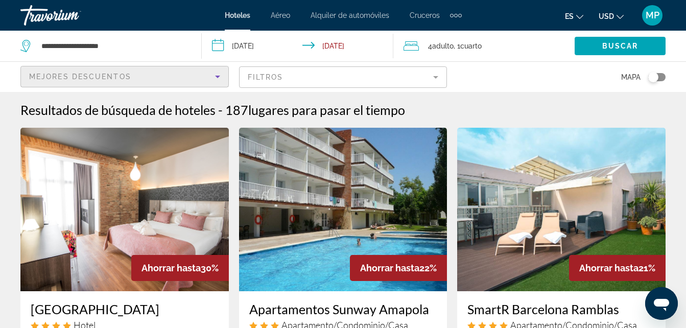
click at [212, 79] on icon "Sort by" at bounding box center [217, 76] width 12 height 12
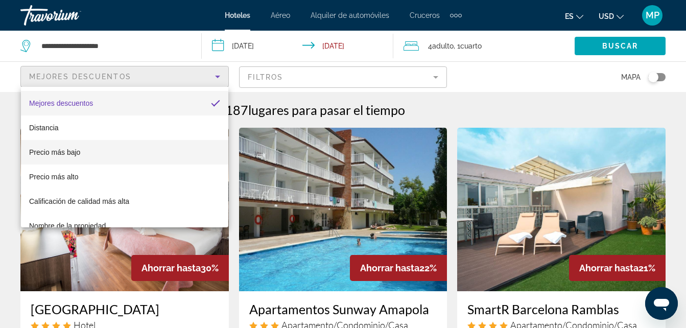
click at [177, 155] on mat-option "Precio más bajo" at bounding box center [124, 152] width 207 height 25
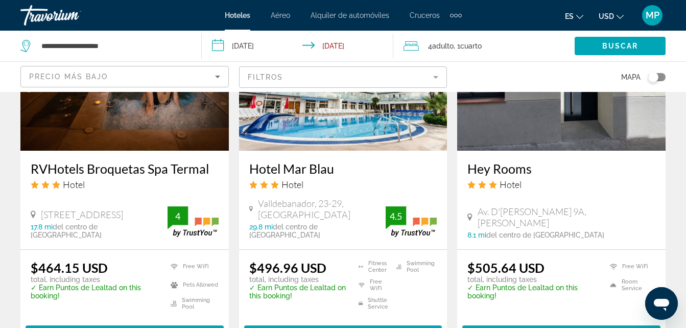
scroll to position [1348, 0]
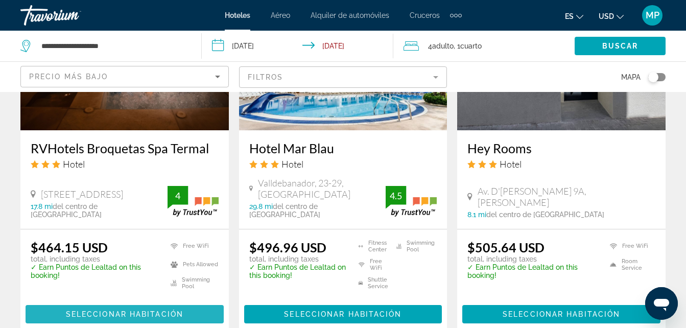
click at [100, 310] on span "Seleccionar habitación" at bounding box center [124, 314] width 117 height 8
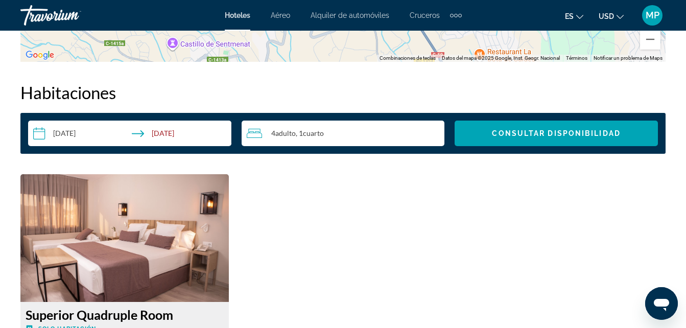
scroll to position [1470, 0]
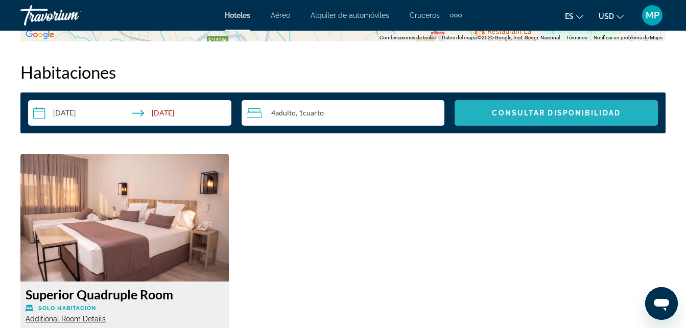
click at [507, 111] on span "Consultar disponibilidad" at bounding box center [556, 113] width 128 height 8
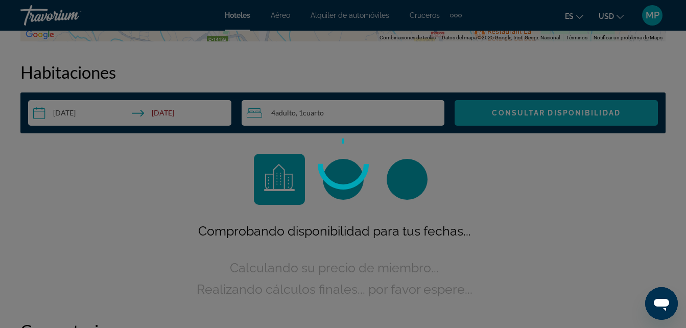
scroll to position [1471, 0]
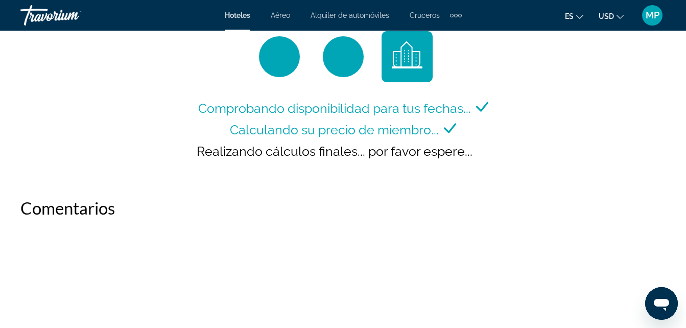
scroll to position [1573, 0]
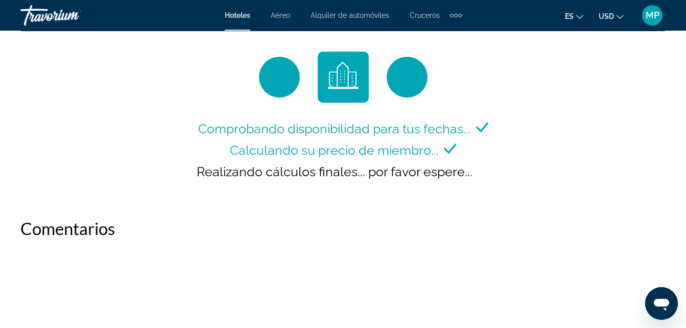
click at [617, 15] on icon "Change currency" at bounding box center [619, 16] width 7 height 7
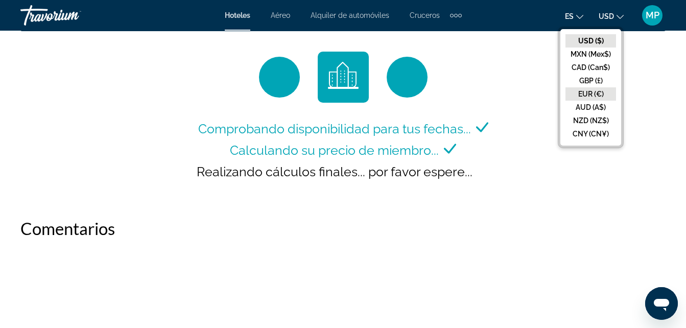
click at [595, 94] on button "EUR (€)" at bounding box center [590, 93] width 51 height 13
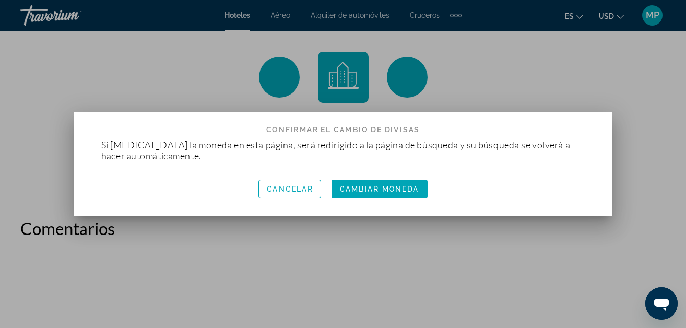
scroll to position [0, 0]
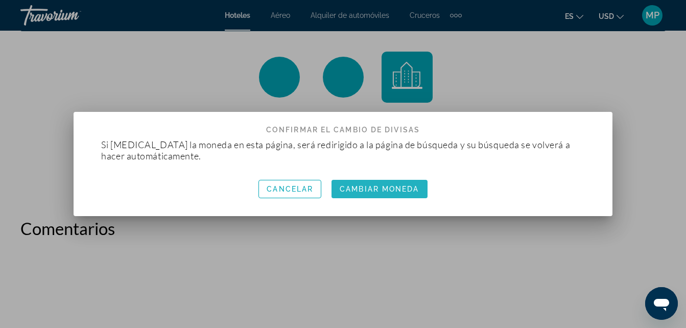
click at [415, 184] on span "button" at bounding box center [378, 189] width 95 height 25
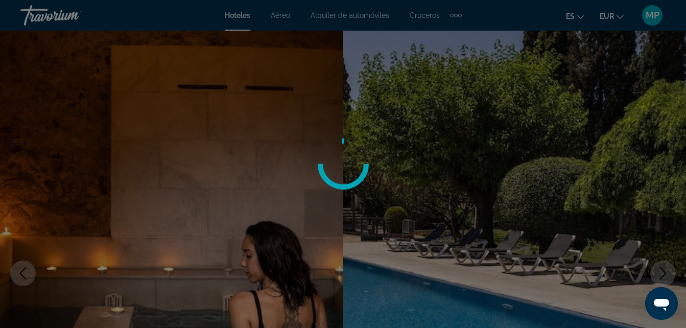
scroll to position [1573, 0]
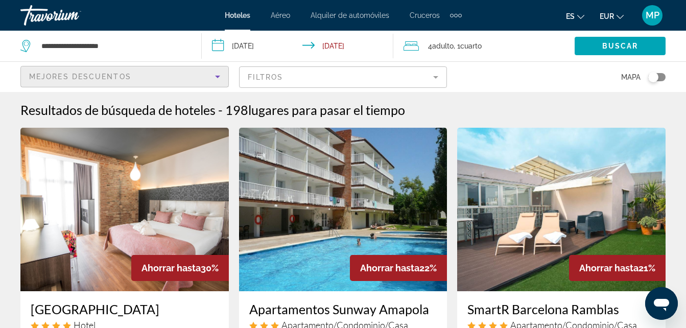
click at [153, 70] on div "Mejores descuentos" at bounding box center [122, 76] width 186 height 12
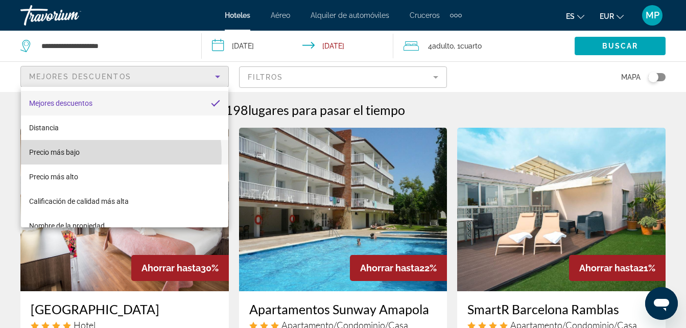
click at [99, 155] on mat-option "Precio más bajo" at bounding box center [124, 152] width 207 height 25
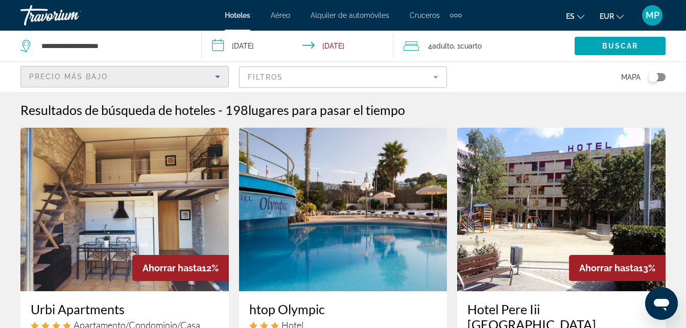
click at [385, 81] on mat-form-field "Filtros" at bounding box center [343, 76] width 208 height 21
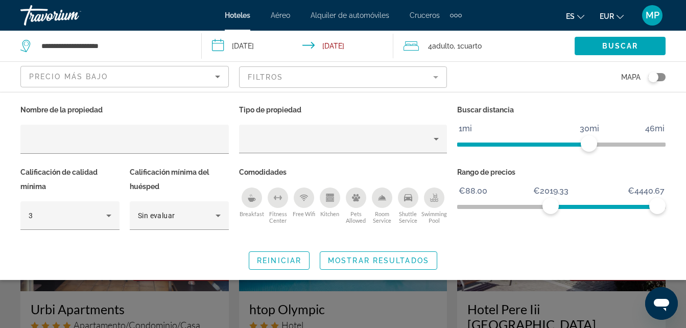
click at [550, 207] on span "ngx-slider" at bounding box center [603, 207] width 107 height 4
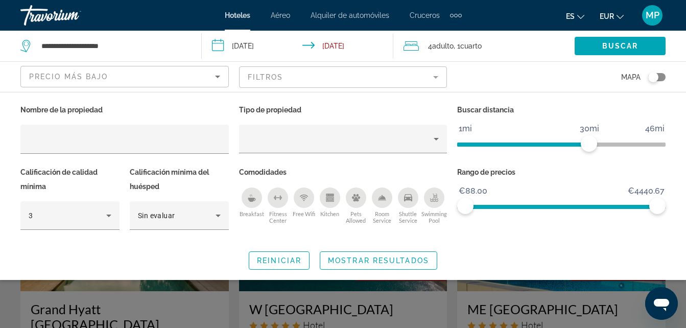
click at [460, 207] on span "ngx-slider" at bounding box center [561, 207] width 208 height 4
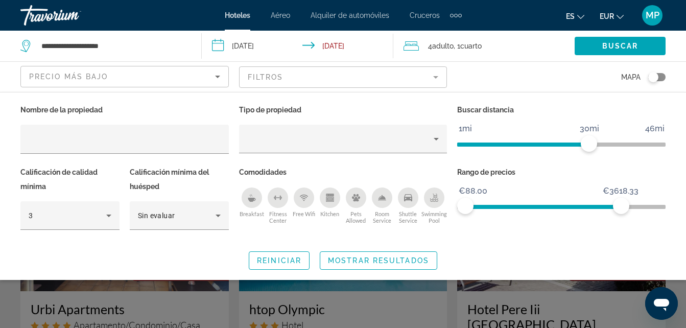
click at [621, 207] on span "ngx-slider" at bounding box center [543, 207] width 156 height 4
click at [592, 206] on span "ngx-slider" at bounding box center [543, 207] width 156 height 4
click at [564, 206] on span "ngx-slider" at bounding box center [514, 207] width 99 height 4
click at [535, 203] on span "ngx-slider" at bounding box center [499, 205] width 69 height 16
click at [512, 205] on span "ngx-slider" at bounding box center [499, 207] width 69 height 4
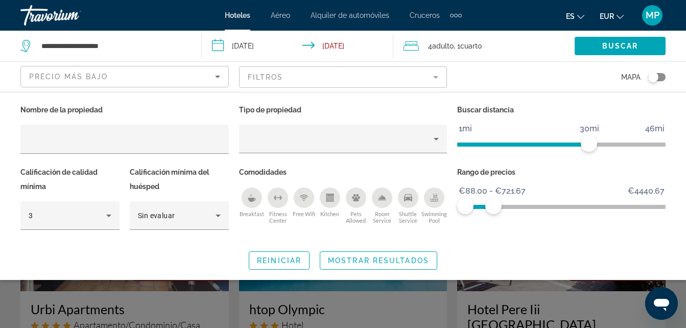
click at [493, 205] on span "ngx-slider" at bounding box center [479, 207] width 28 height 4
click at [641, 49] on span "Search widget" at bounding box center [619, 46] width 91 height 25
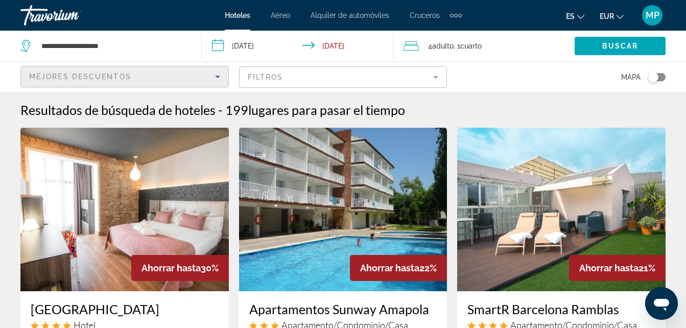
click at [211, 79] on icon "Sort by" at bounding box center [217, 76] width 12 height 12
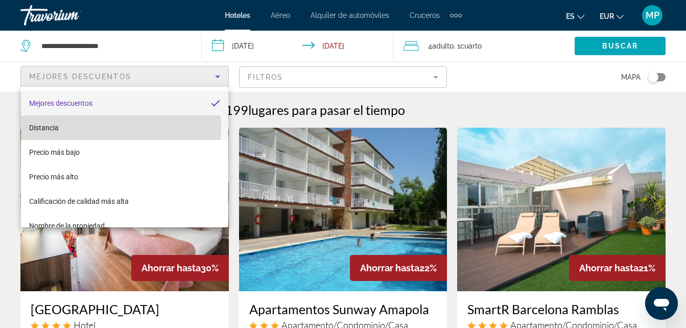
click at [112, 126] on mat-option "Distancia" at bounding box center [124, 127] width 207 height 25
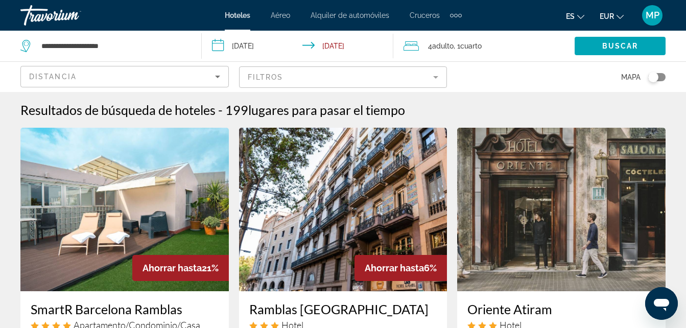
click at [234, 91] on div "Distancia Filtros Mapa" at bounding box center [342, 77] width 645 height 30
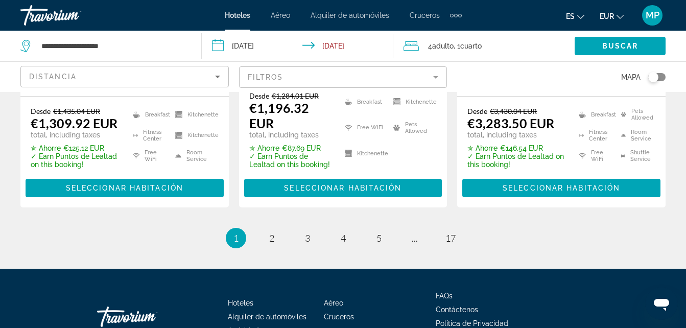
scroll to position [1417, 0]
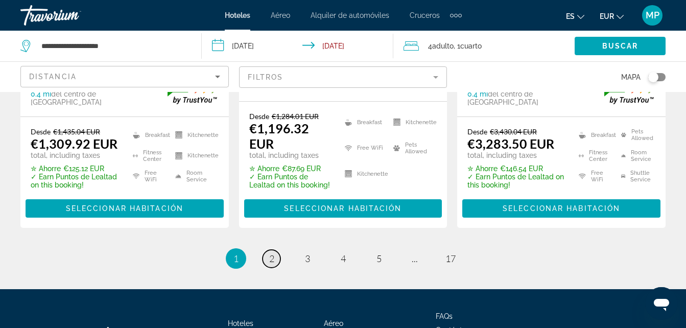
click at [271, 255] on span "2" at bounding box center [271, 258] width 5 height 11
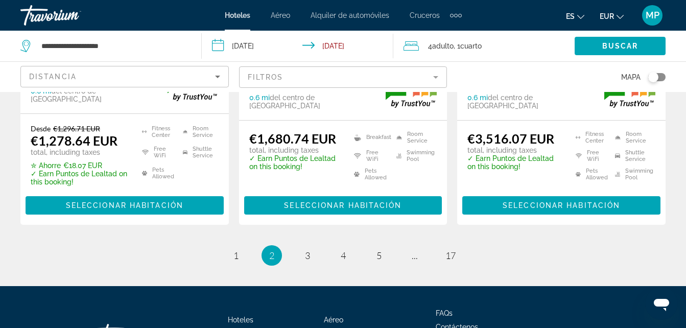
scroll to position [1516, 0]
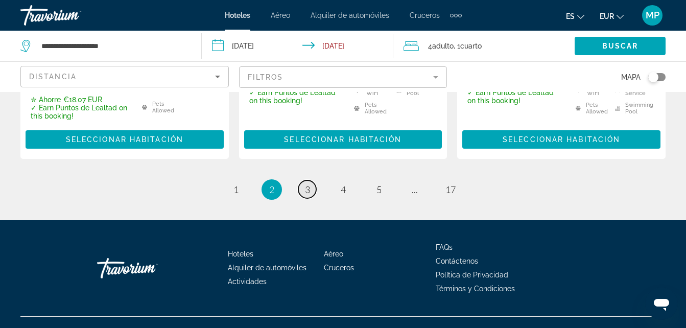
click at [308, 184] on span "3" at bounding box center [307, 189] width 5 height 11
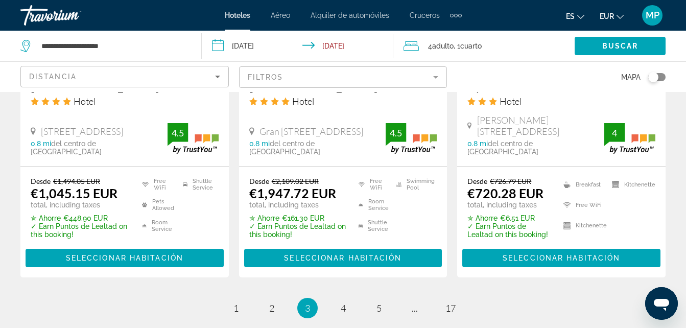
scroll to position [1409, 0]
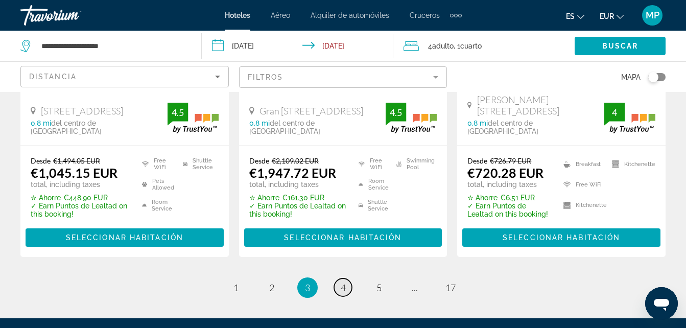
click at [344, 282] on span "4" at bounding box center [343, 287] width 5 height 11
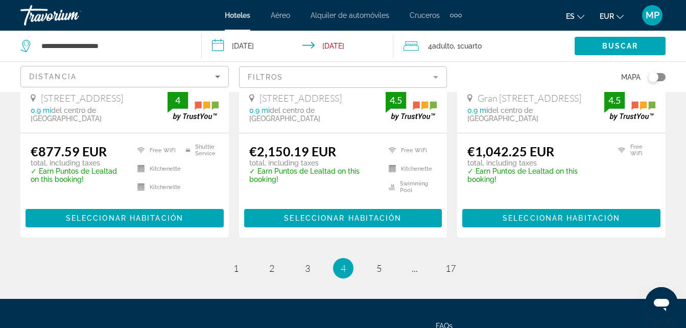
scroll to position [1523, 0]
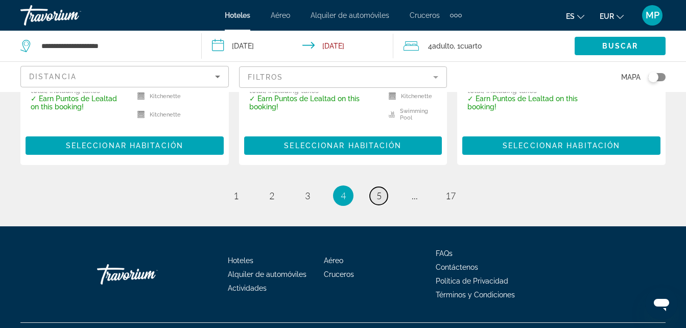
click at [377, 190] on span "5" at bounding box center [378, 195] width 5 height 11
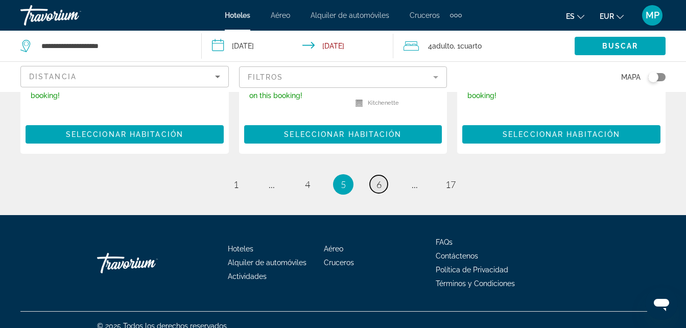
scroll to position [1560, 0]
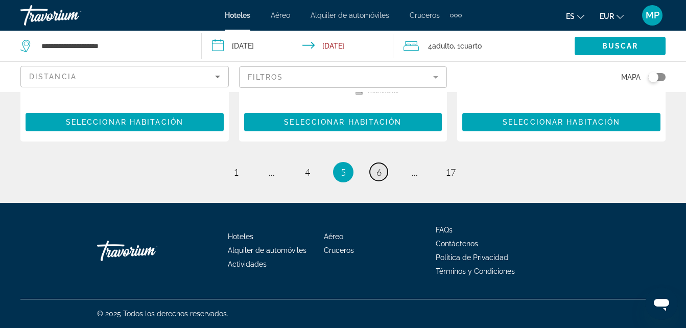
click at [380, 174] on span "6" at bounding box center [378, 171] width 5 height 11
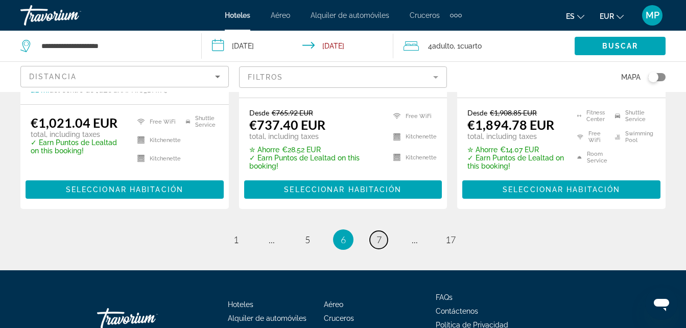
scroll to position [1523, 0]
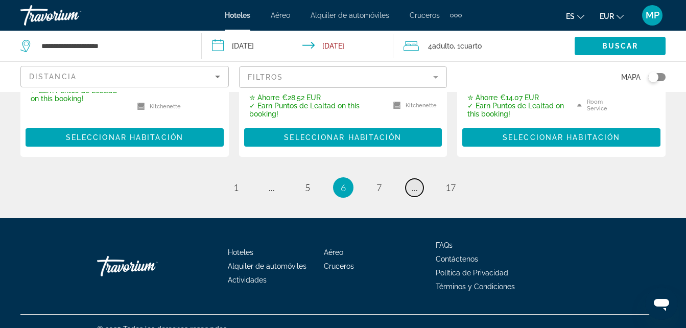
click at [413, 182] on span "..." at bounding box center [415, 187] width 6 height 11
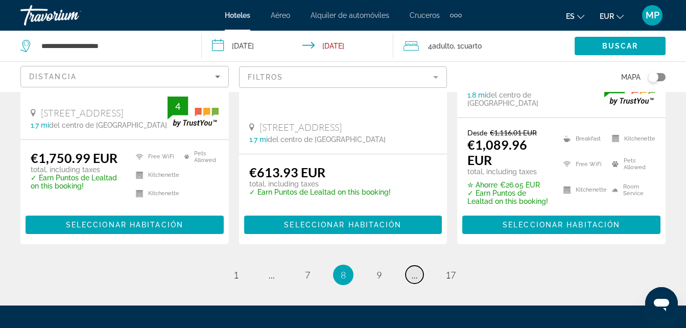
scroll to position [1550, 0]
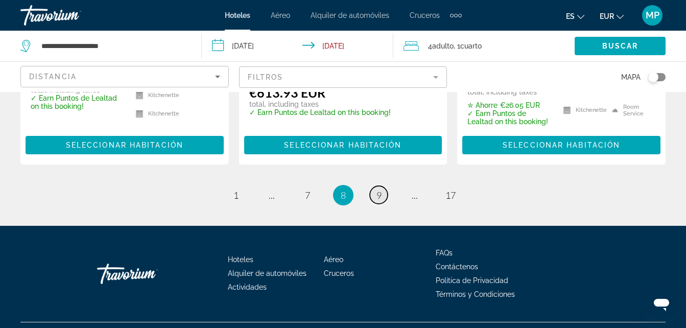
click at [379, 189] on span "9" at bounding box center [378, 194] width 5 height 11
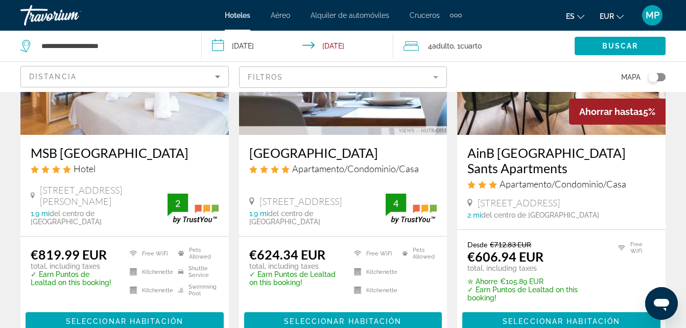
scroll to position [1491, 0]
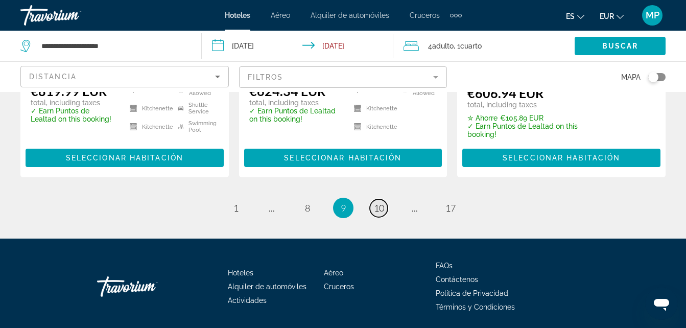
click at [380, 202] on span "10" at bounding box center [379, 207] width 10 height 11
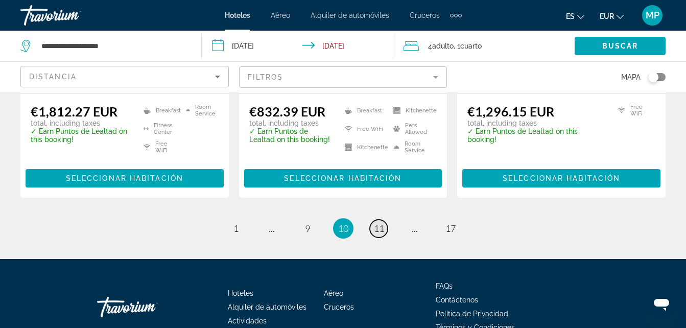
scroll to position [1511, 0]
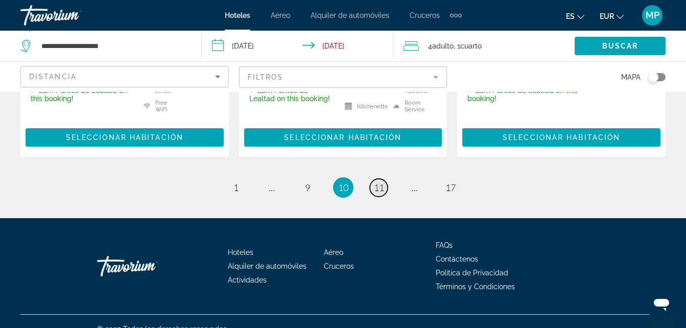
click at [378, 193] on span "11" at bounding box center [379, 187] width 10 height 11
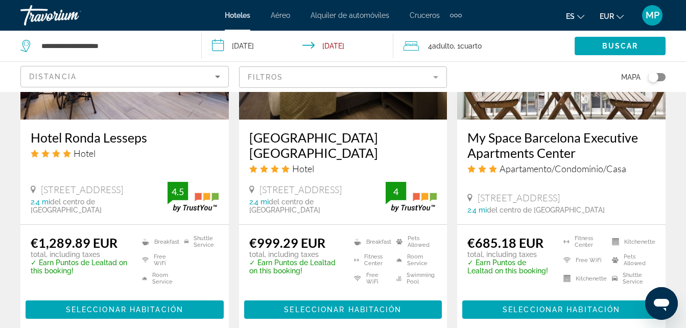
scroll to position [1529, 0]
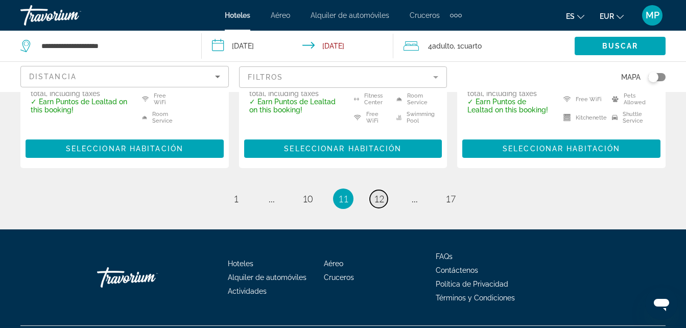
click at [376, 193] on span "12" at bounding box center [379, 198] width 10 height 11
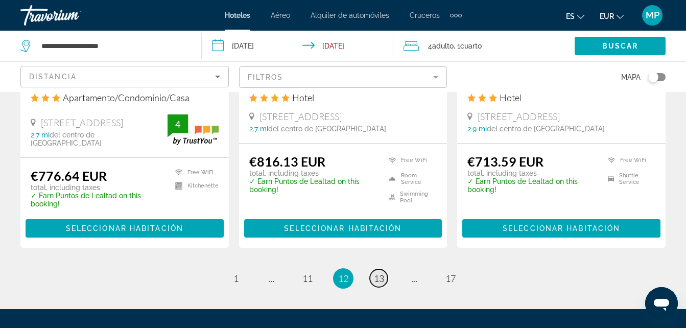
scroll to position [1450, 0]
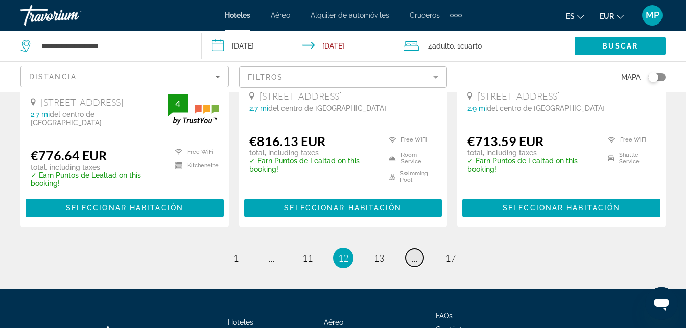
click at [416, 252] on span "..." at bounding box center [415, 257] width 6 height 11
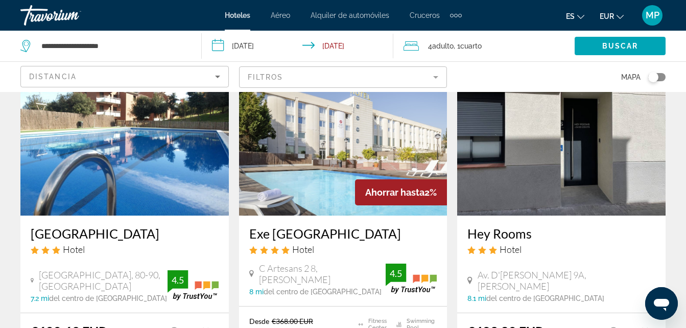
scroll to position [1272, 0]
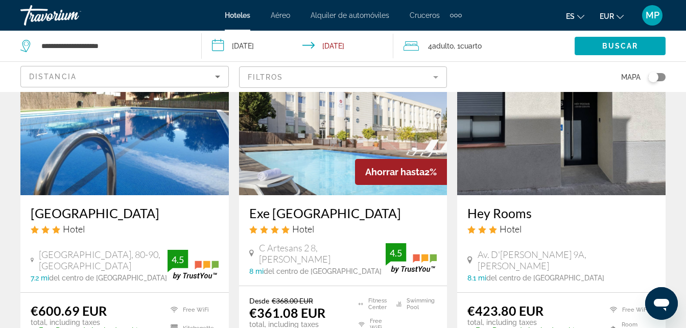
click at [318, 158] on img "Main content" at bounding box center [343, 113] width 208 height 163
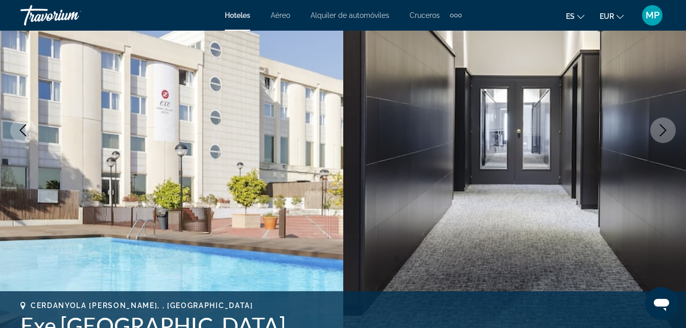
scroll to position [163, 0]
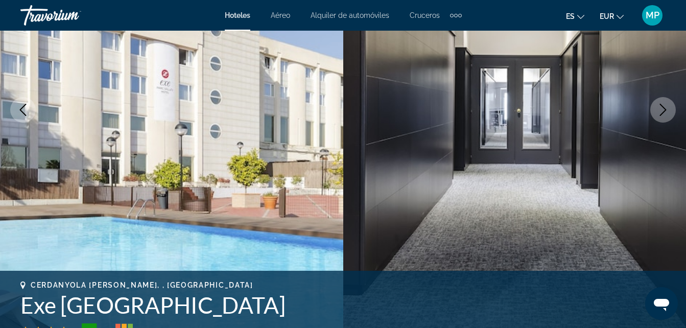
click at [668, 106] on icon "Next image" at bounding box center [663, 110] width 12 height 12
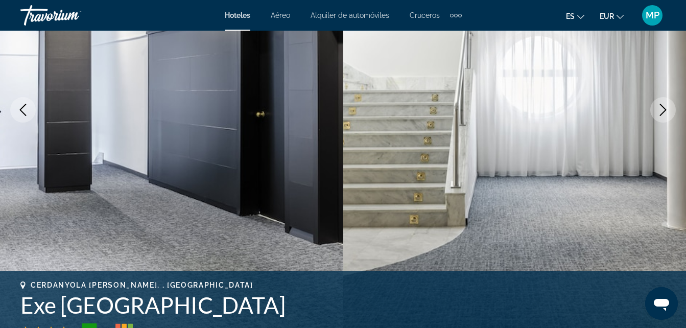
click at [668, 106] on icon "Next image" at bounding box center [663, 110] width 12 height 12
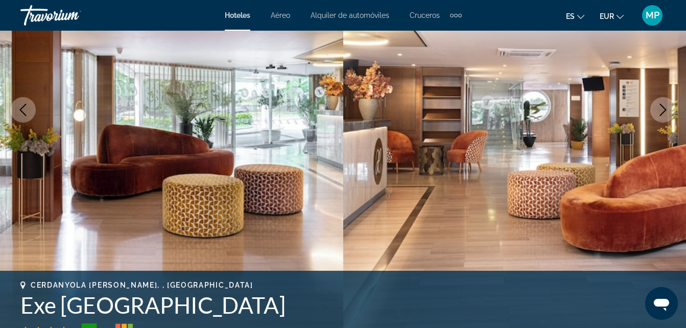
click at [668, 106] on icon "Next image" at bounding box center [663, 110] width 12 height 12
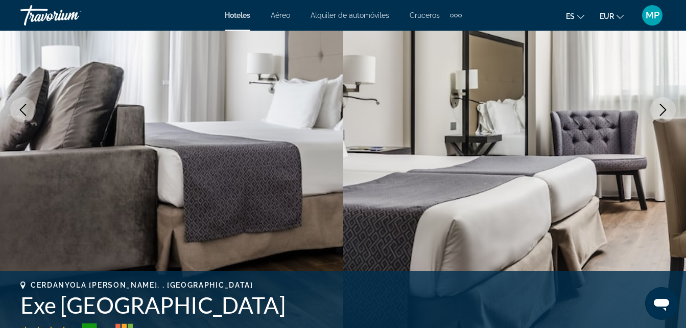
click at [668, 106] on icon "Next image" at bounding box center [663, 110] width 12 height 12
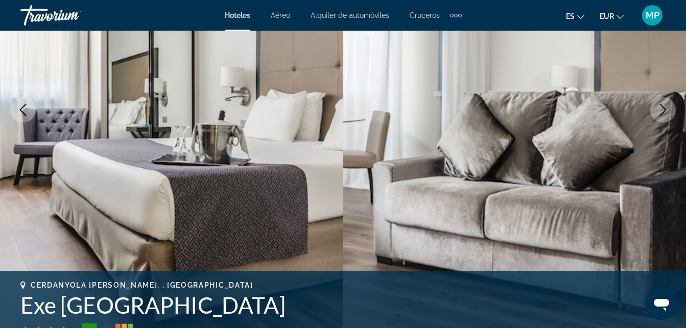
click at [668, 106] on icon "Next image" at bounding box center [663, 110] width 12 height 12
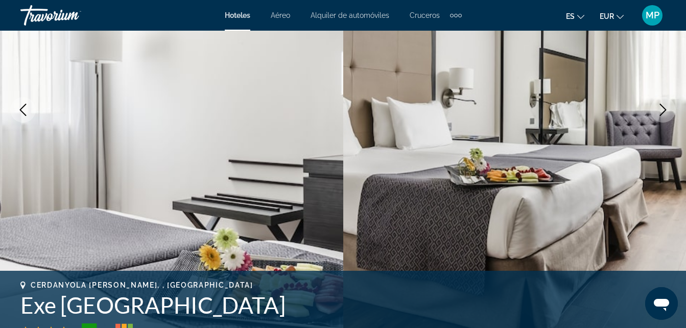
click at [668, 106] on icon "Next image" at bounding box center [663, 110] width 12 height 12
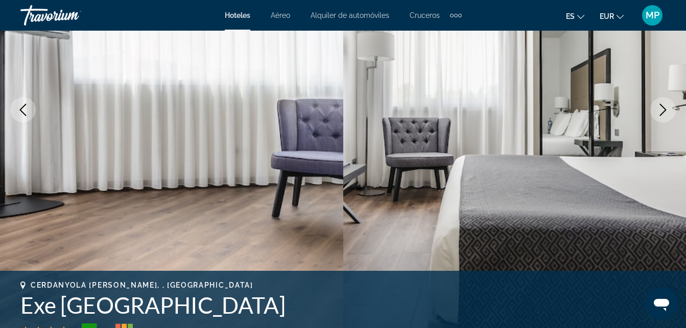
click at [668, 106] on icon "Next image" at bounding box center [663, 110] width 12 height 12
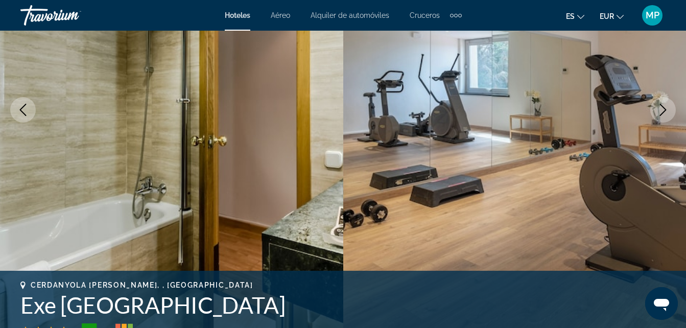
click at [668, 106] on icon "Next image" at bounding box center [663, 110] width 12 height 12
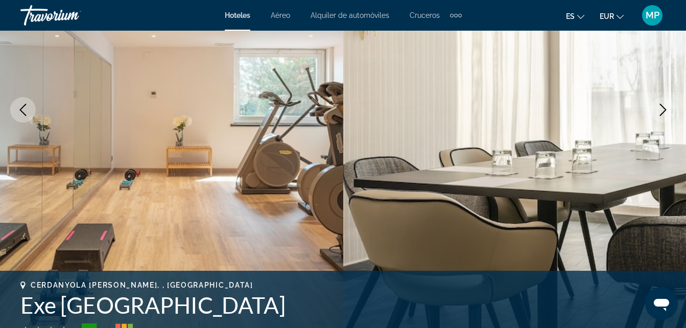
click at [668, 106] on icon "Next image" at bounding box center [663, 110] width 12 height 12
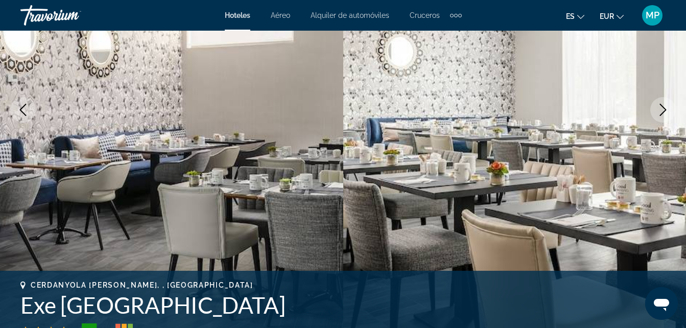
click at [668, 106] on icon "Next image" at bounding box center [663, 110] width 12 height 12
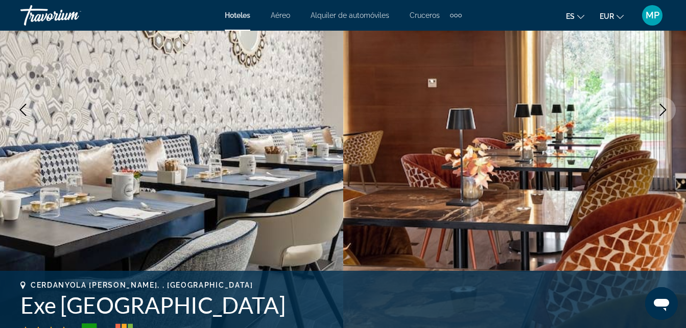
click at [668, 106] on icon "Next image" at bounding box center [663, 110] width 12 height 12
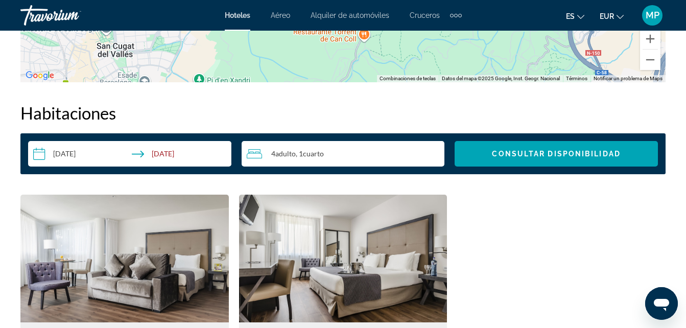
scroll to position [1450, 0]
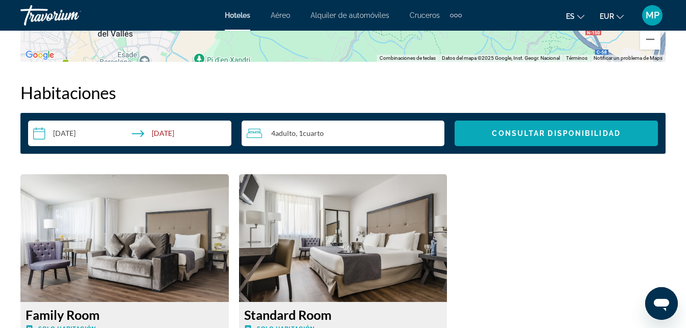
click at [570, 129] on span "Search widget" at bounding box center [555, 133] width 203 height 25
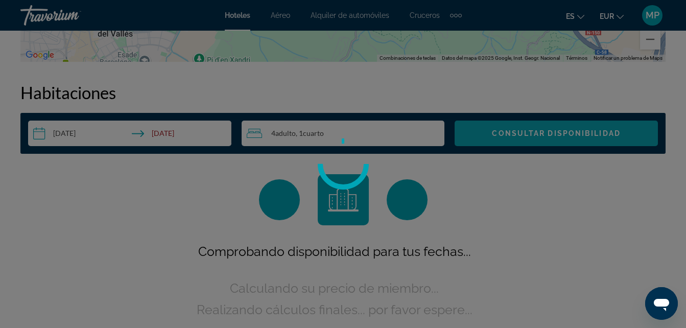
scroll to position [1471, 0]
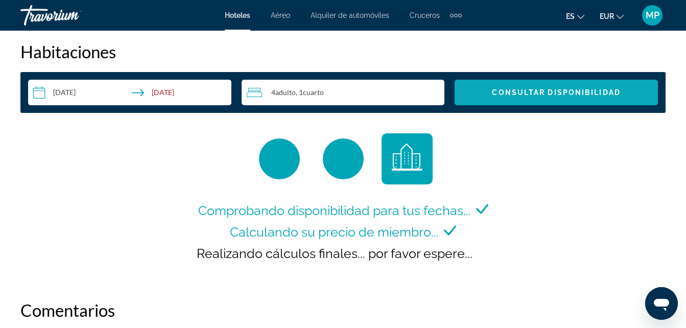
scroll to position [1511, 0]
